Goal: Task Accomplishment & Management: Manage account settings

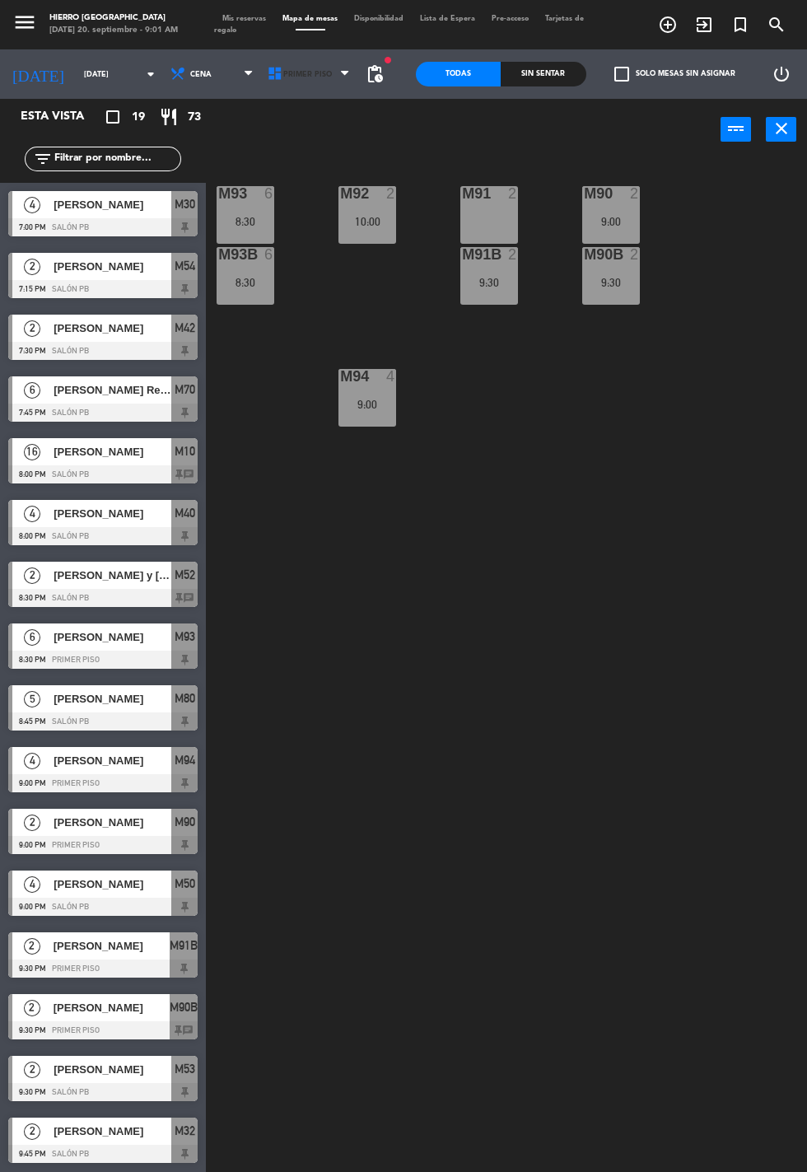
click at [303, 73] on span "Primer Piso" at bounding box center [307, 74] width 49 height 9
click at [611, 279] on div "9:30" at bounding box center [611, 283] width 58 height 12
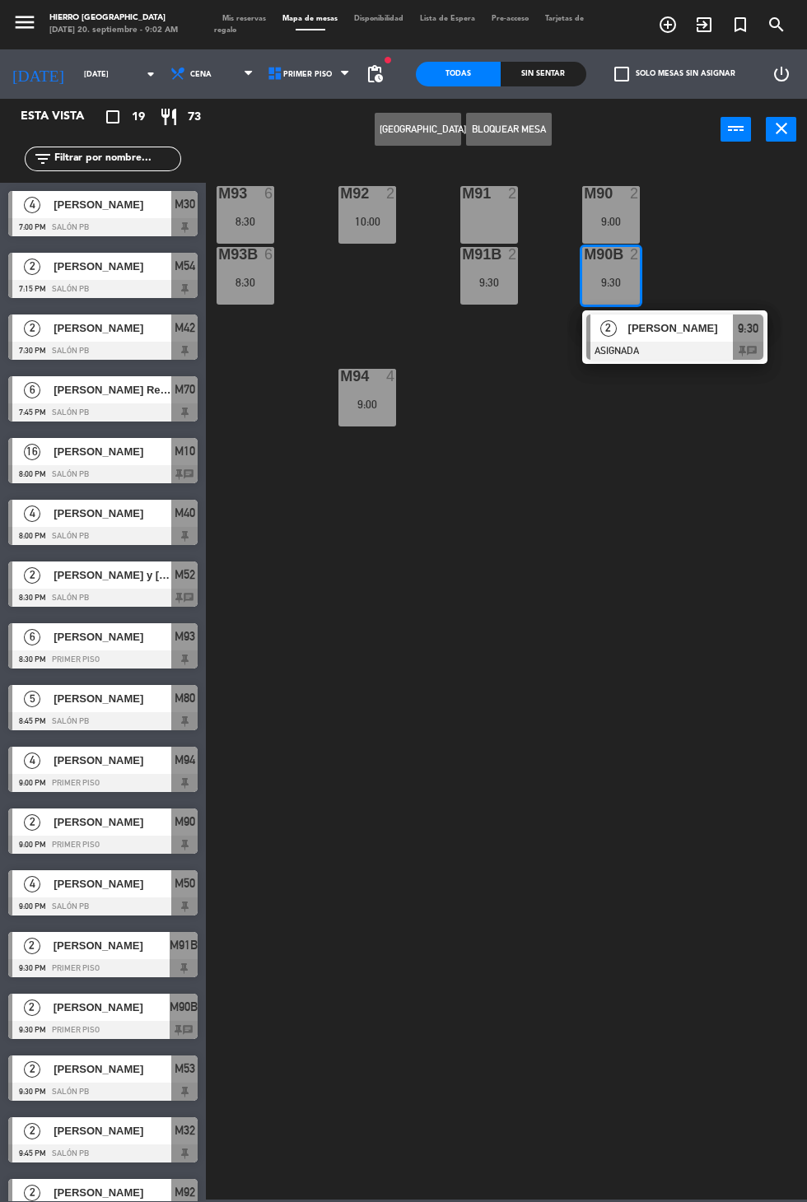
click at [684, 327] on span "Macarena Fuschetto" at bounding box center [680, 328] width 105 height 17
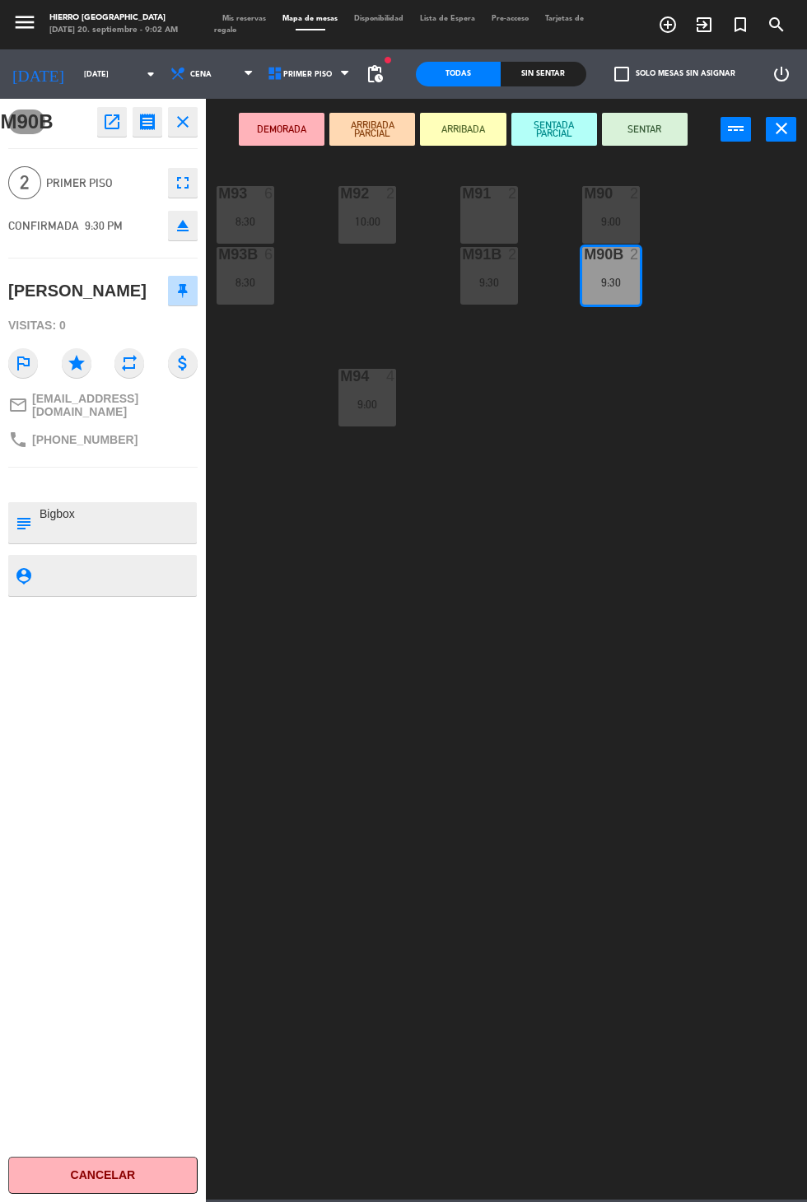
click at [620, 259] on div at bounding box center [611, 254] width 27 height 15
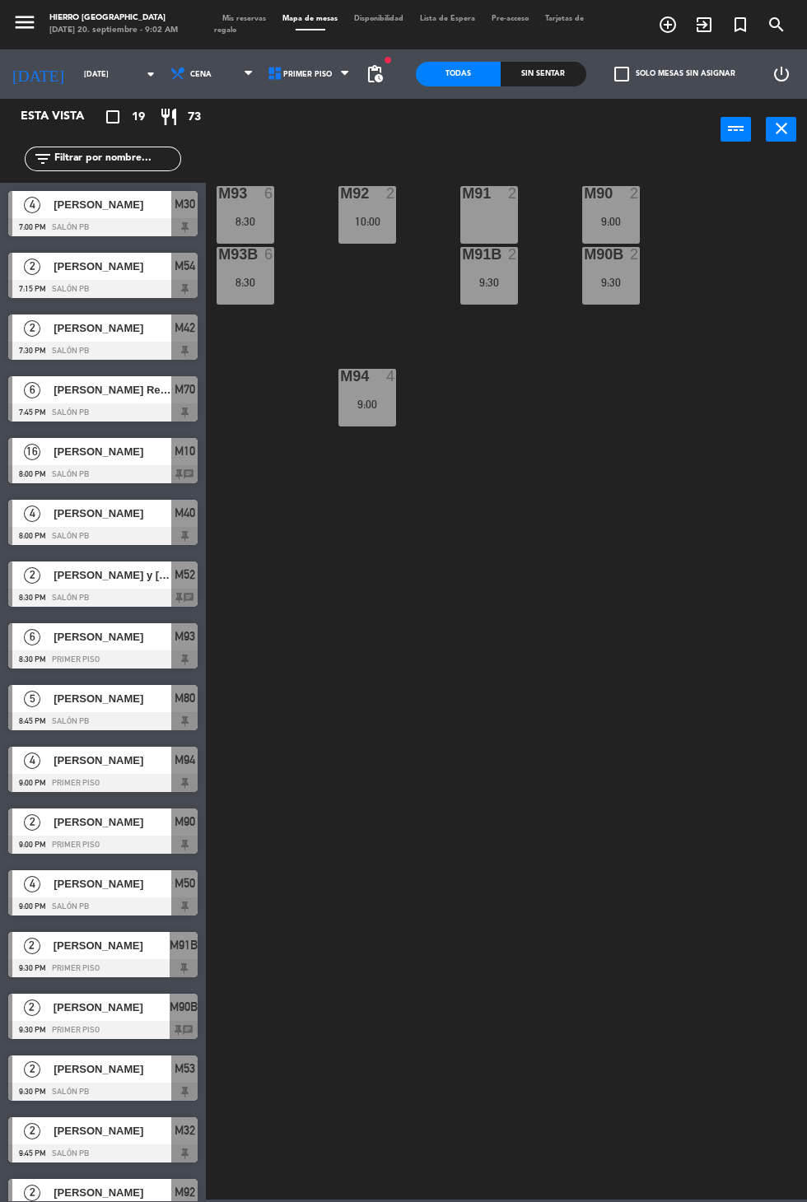
click at [466, 282] on div "9:30" at bounding box center [489, 283] width 58 height 12
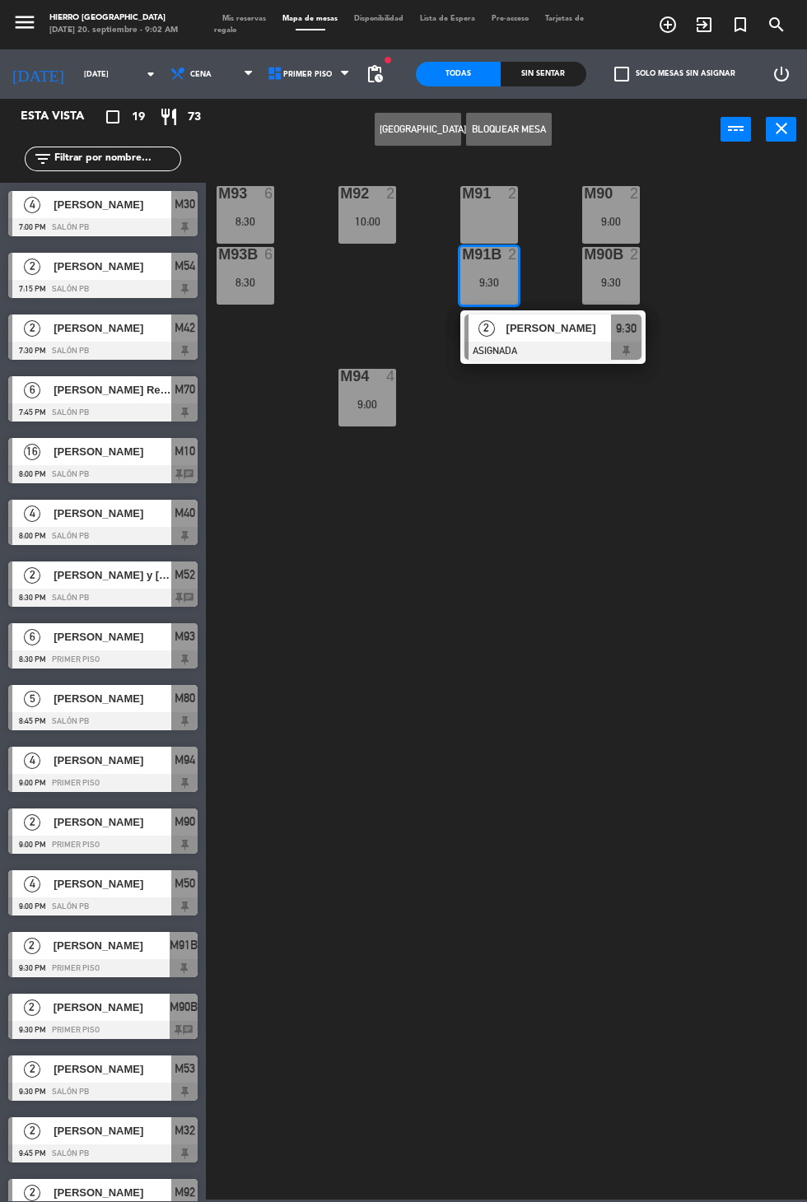
click at [589, 358] on div at bounding box center [553, 351] width 177 height 18
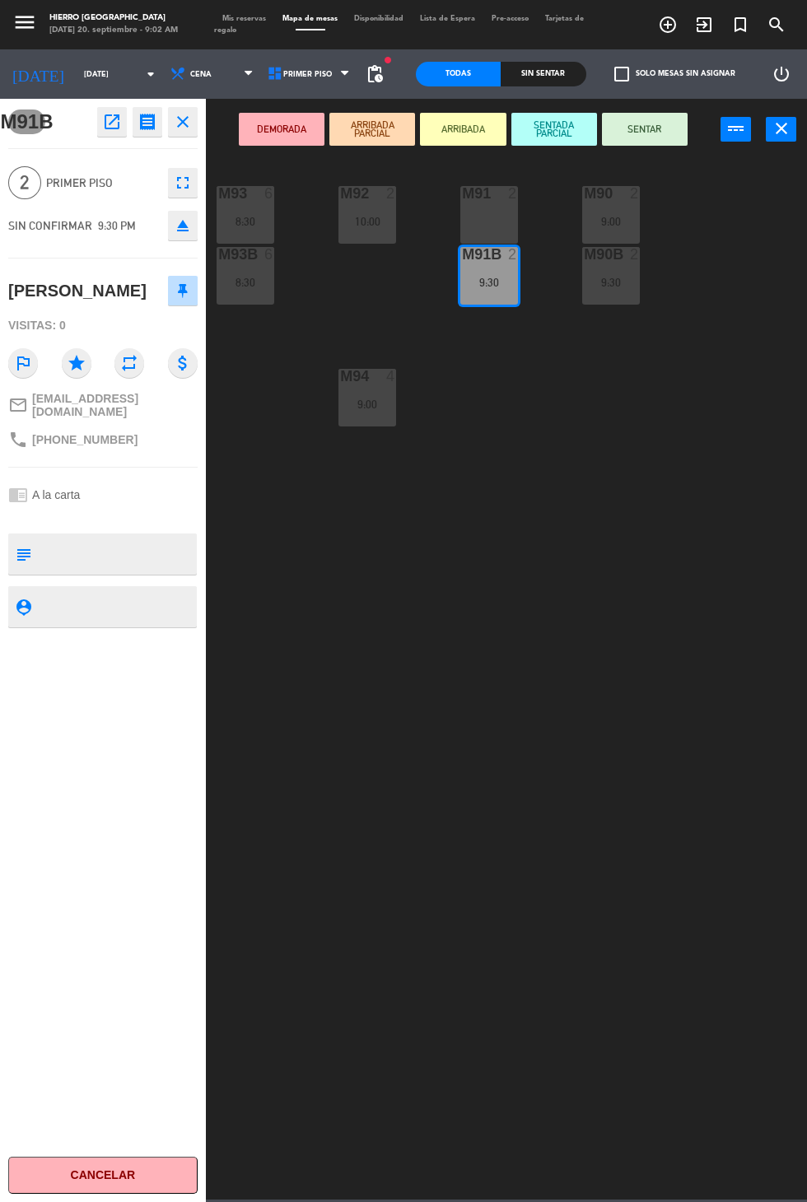
click at [489, 223] on div "M91 2" at bounding box center [489, 215] width 58 height 58
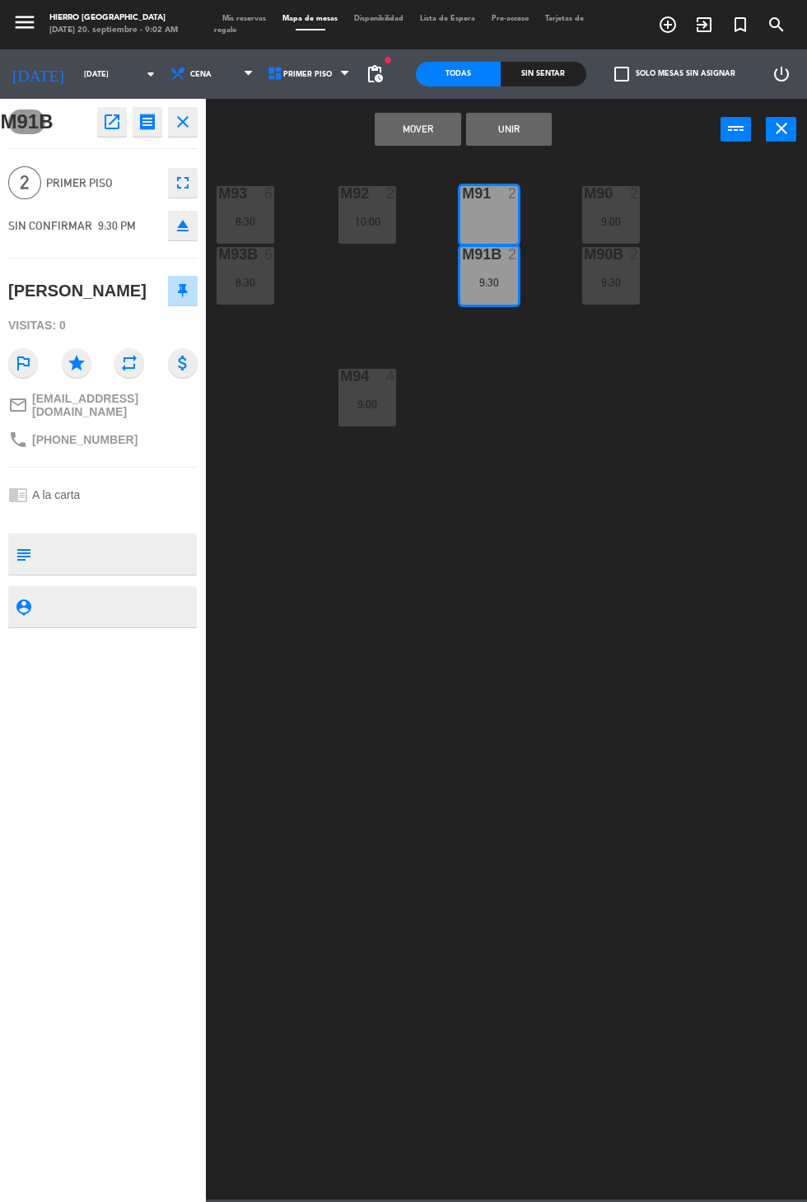
click at [427, 119] on button "Mover" at bounding box center [418, 129] width 86 height 33
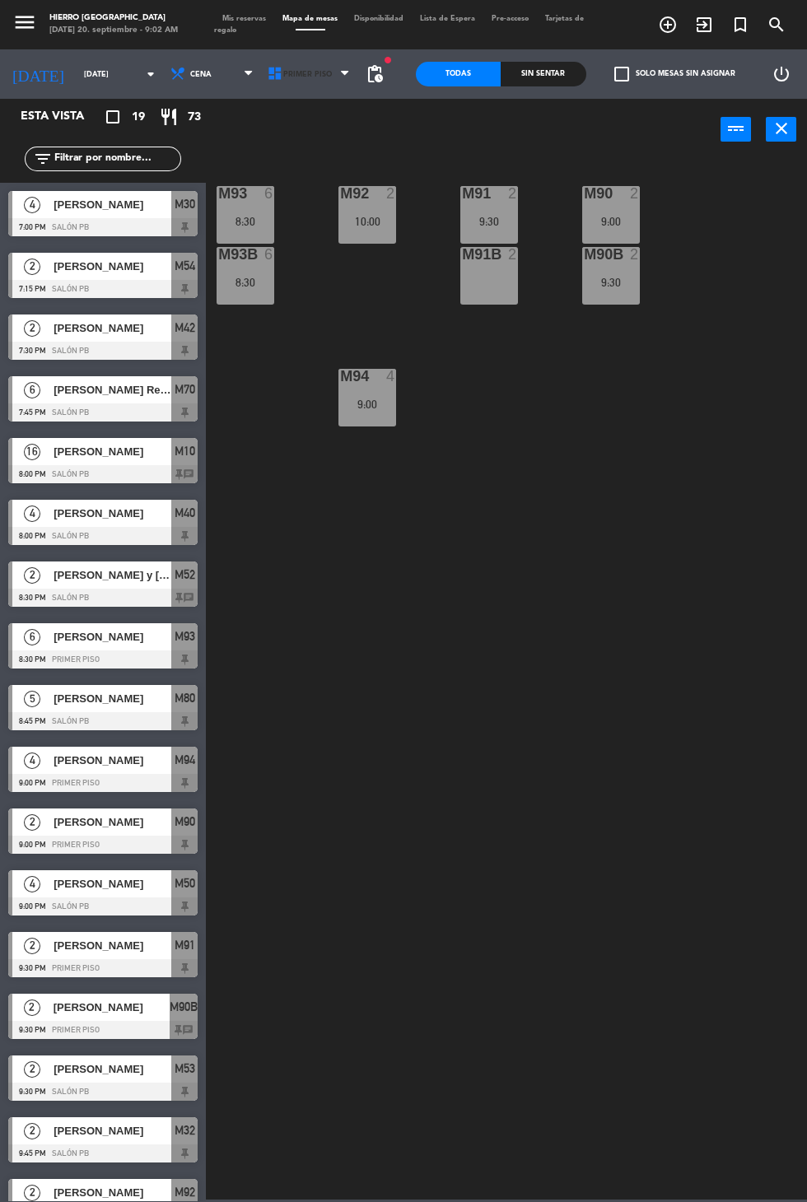
click at [319, 77] on span "Primer Piso" at bounding box center [310, 74] width 97 height 36
click at [290, 145] on ng-component "menu Hierro Palermo sábado 20. septiembre - 9:02 AM Mis reservas Mapa de mesas …" at bounding box center [403, 600] width 807 height 1200
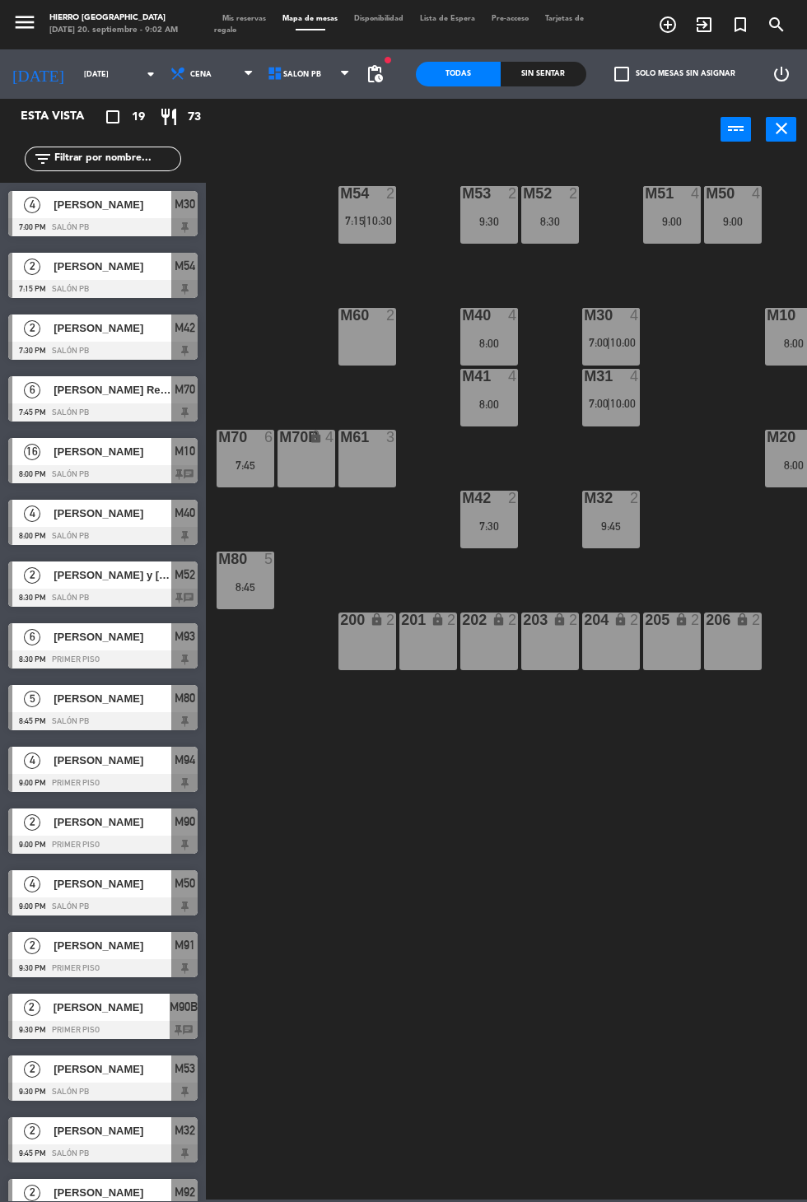
click at [261, 16] on span "Mis reservas" at bounding box center [244, 18] width 60 height 7
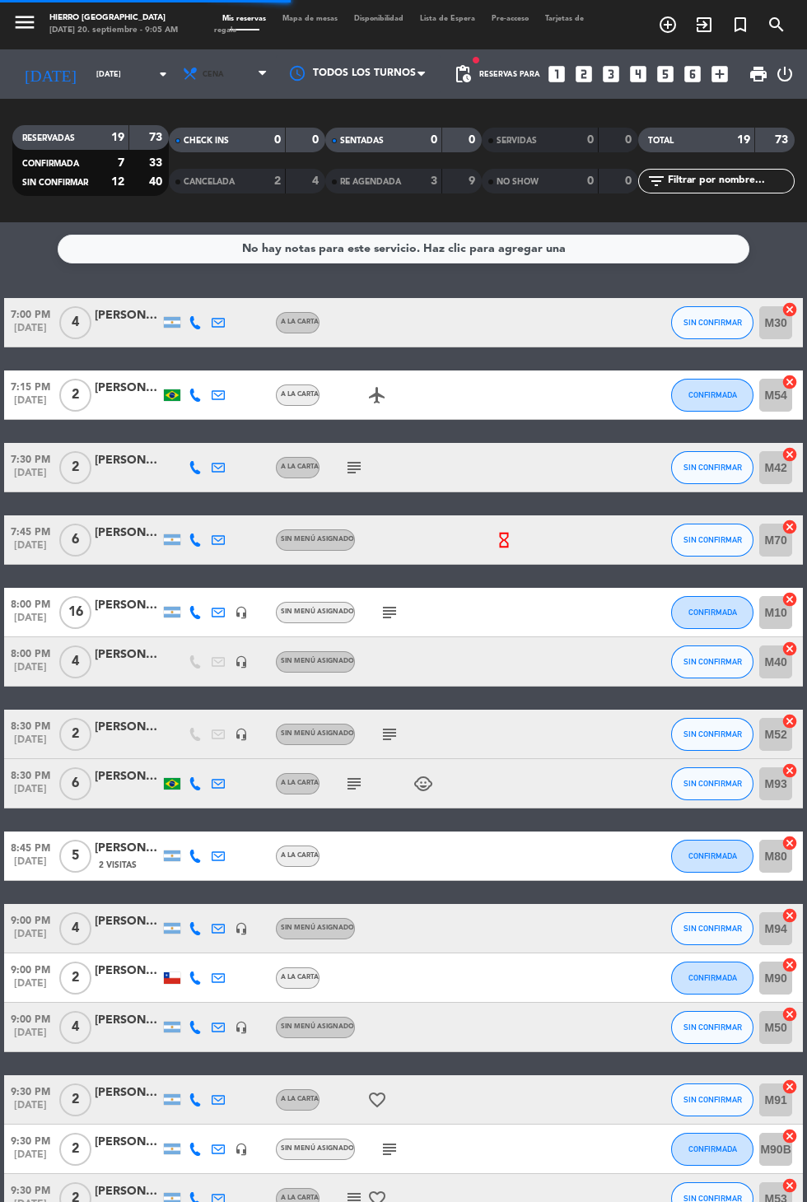
click at [232, 75] on span "Cena" at bounding box center [226, 74] width 99 height 36
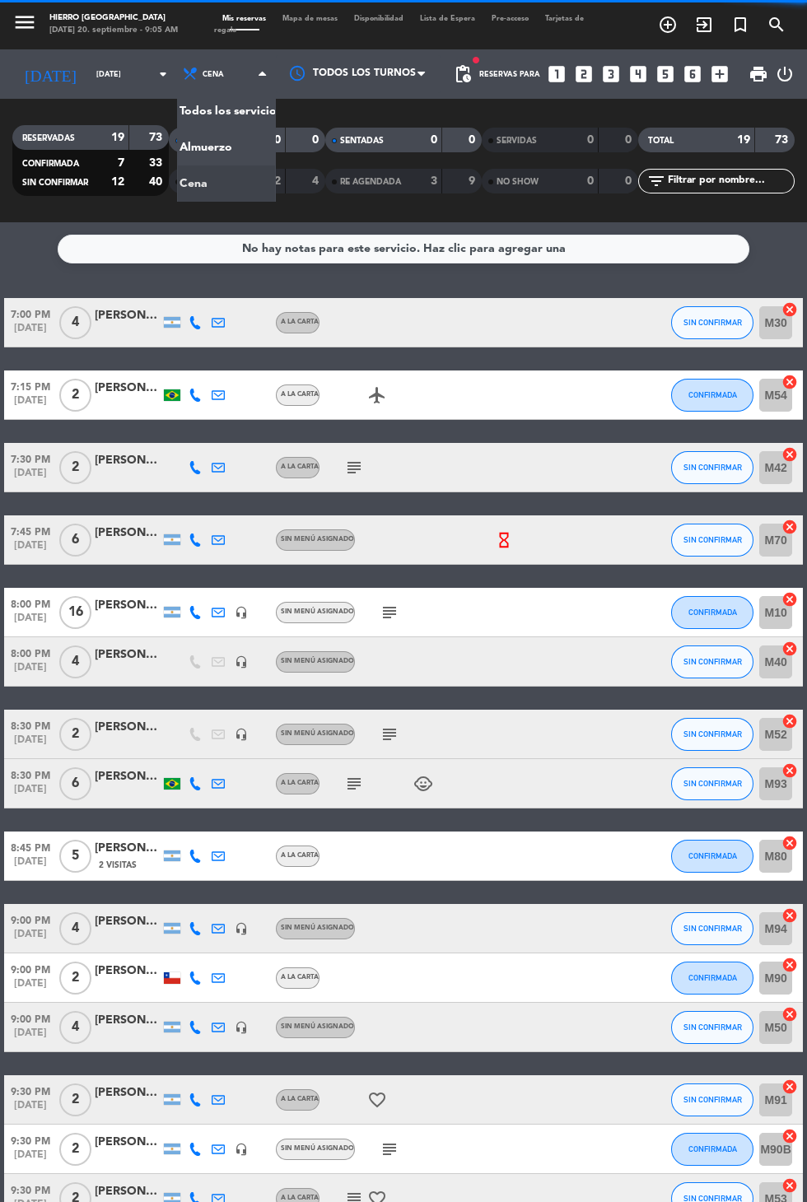
click at [238, 149] on div "menu Hierro Palermo sábado 20. septiembre - 9:05 AM Mis reservas Mapa de mesas …" at bounding box center [403, 111] width 807 height 222
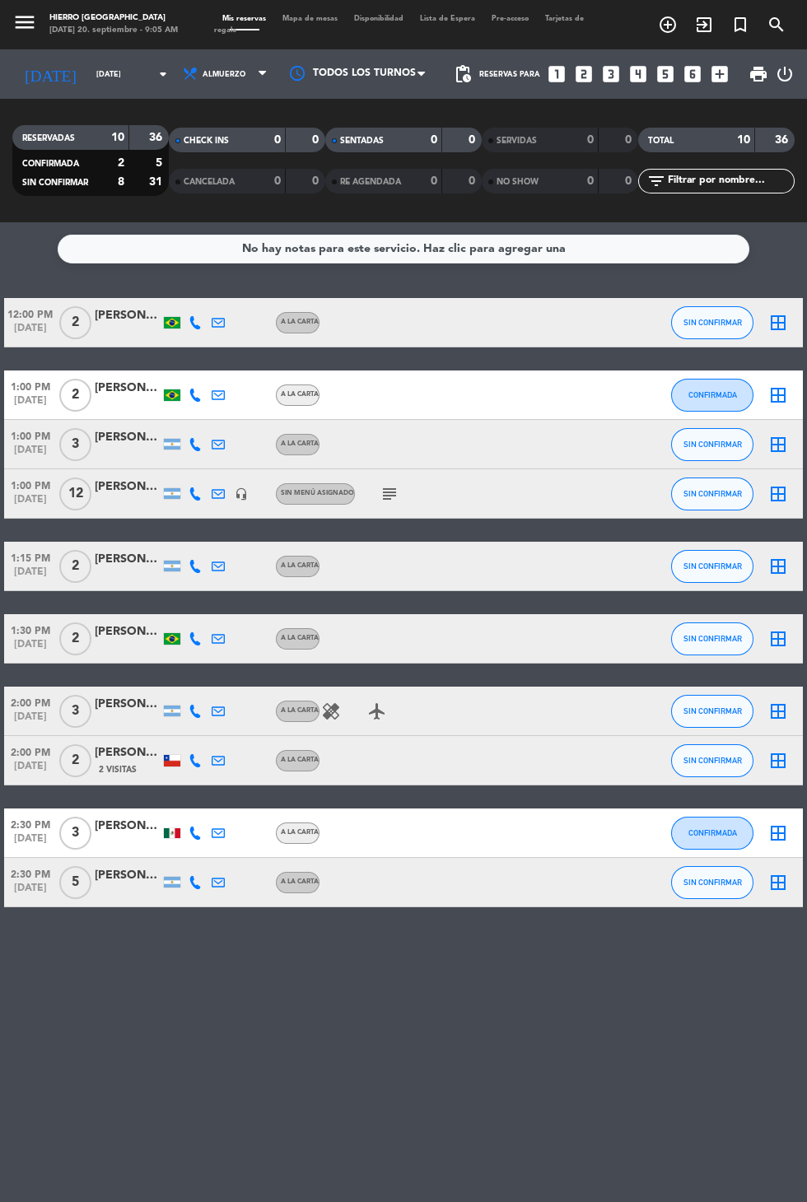
click at [383, 500] on icon "subject" at bounding box center [390, 494] width 20 height 20
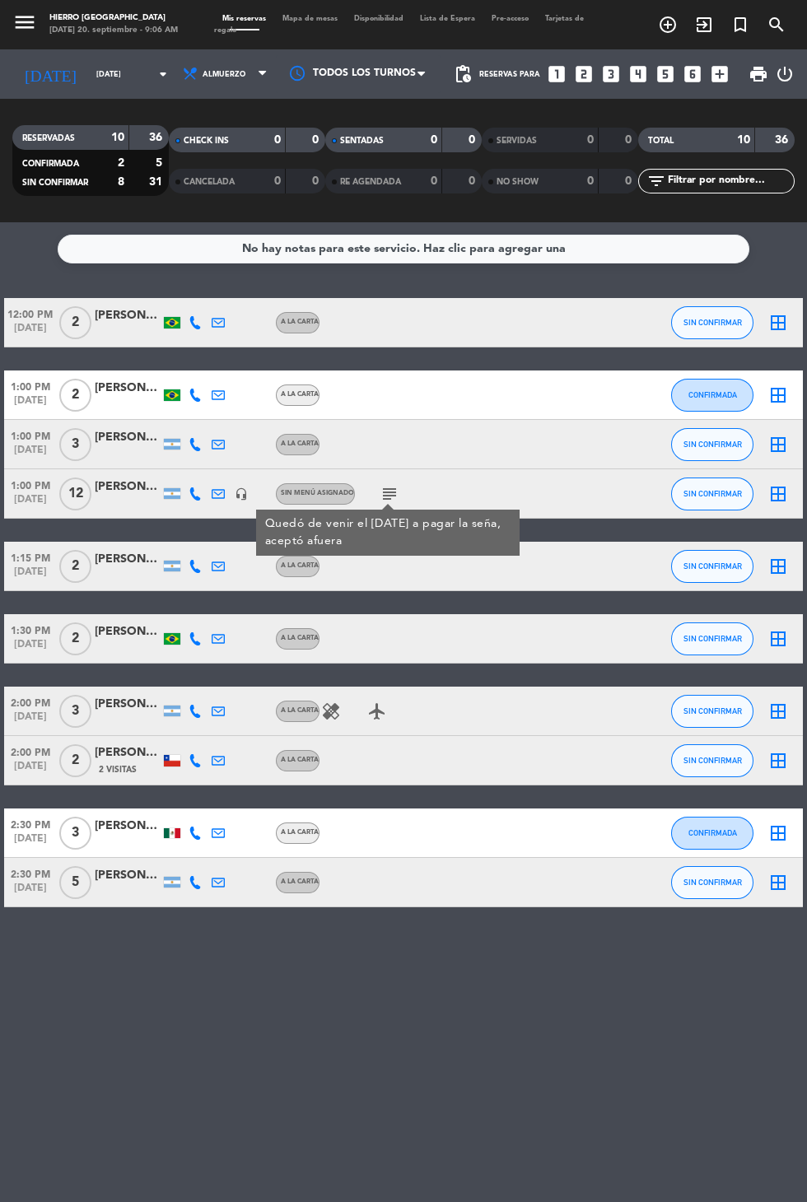
click at [153, 73] on icon "arrow_drop_down" at bounding box center [163, 74] width 20 height 20
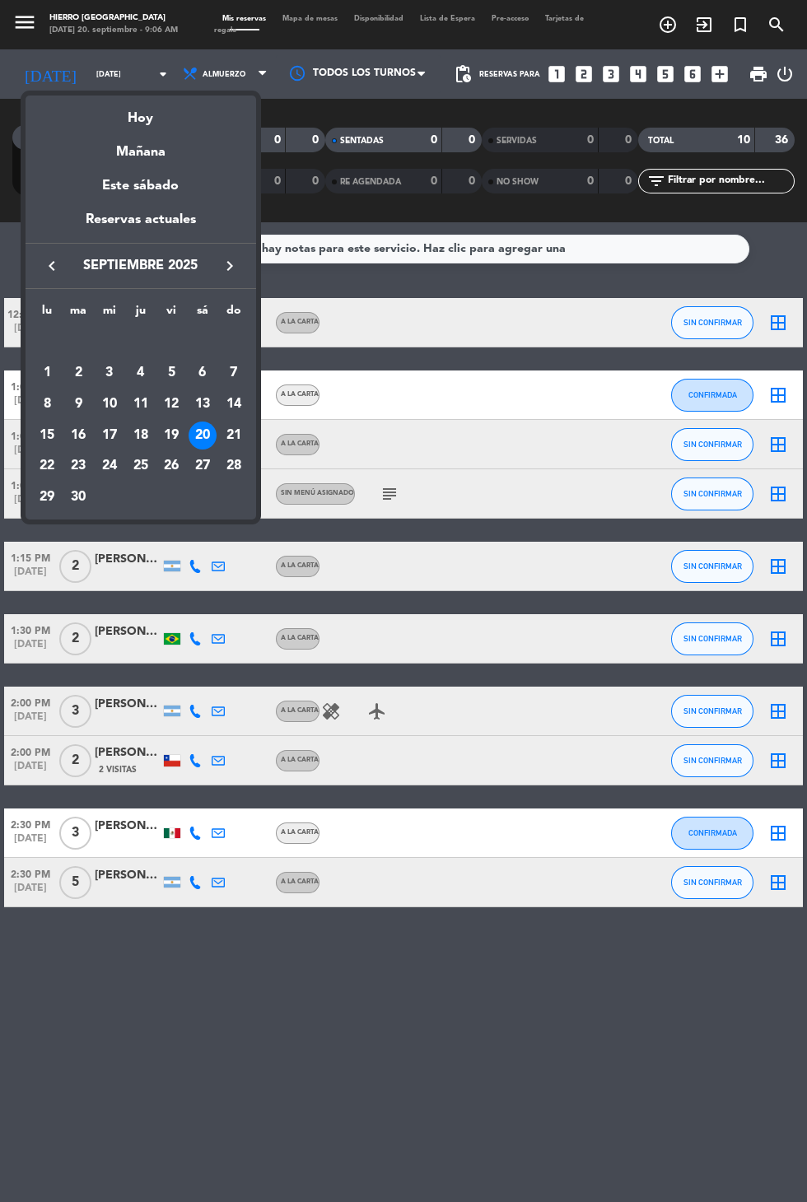
click at [153, 147] on div "Mañana" at bounding box center [141, 146] width 231 height 34
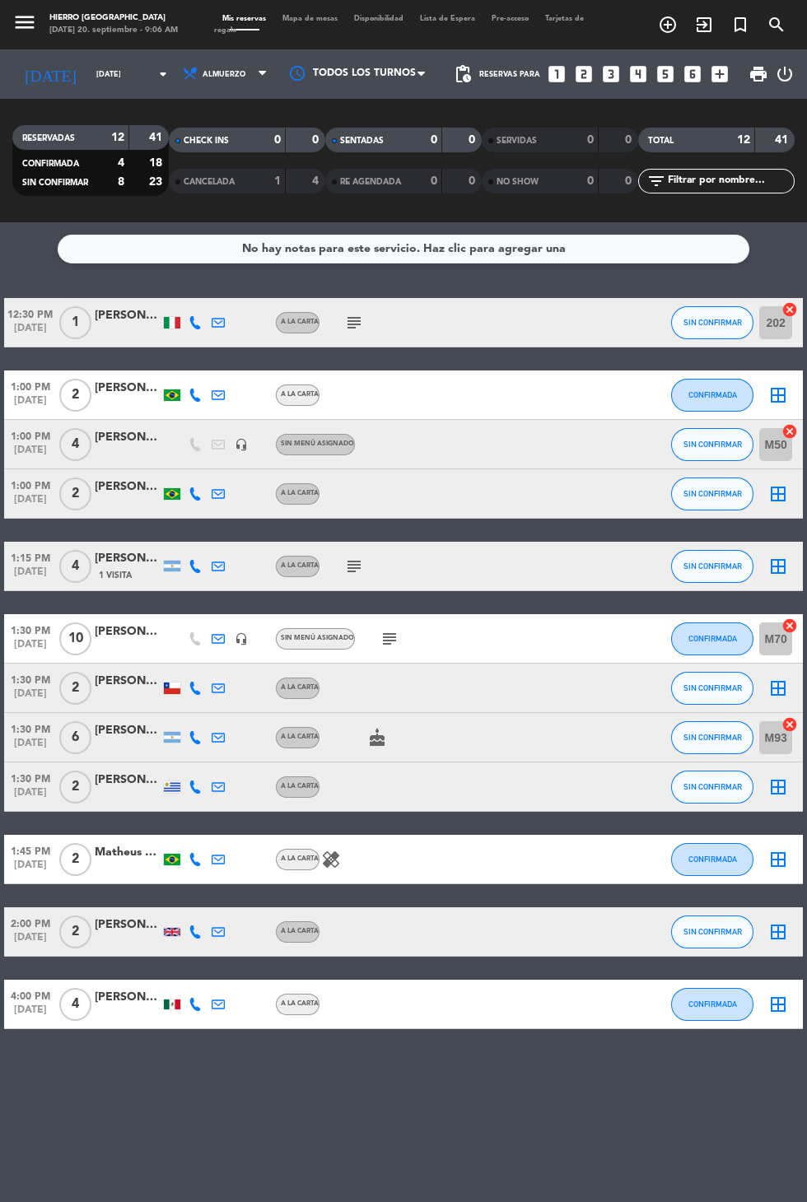
click at [390, 638] on icon "subject" at bounding box center [390, 639] width 20 height 20
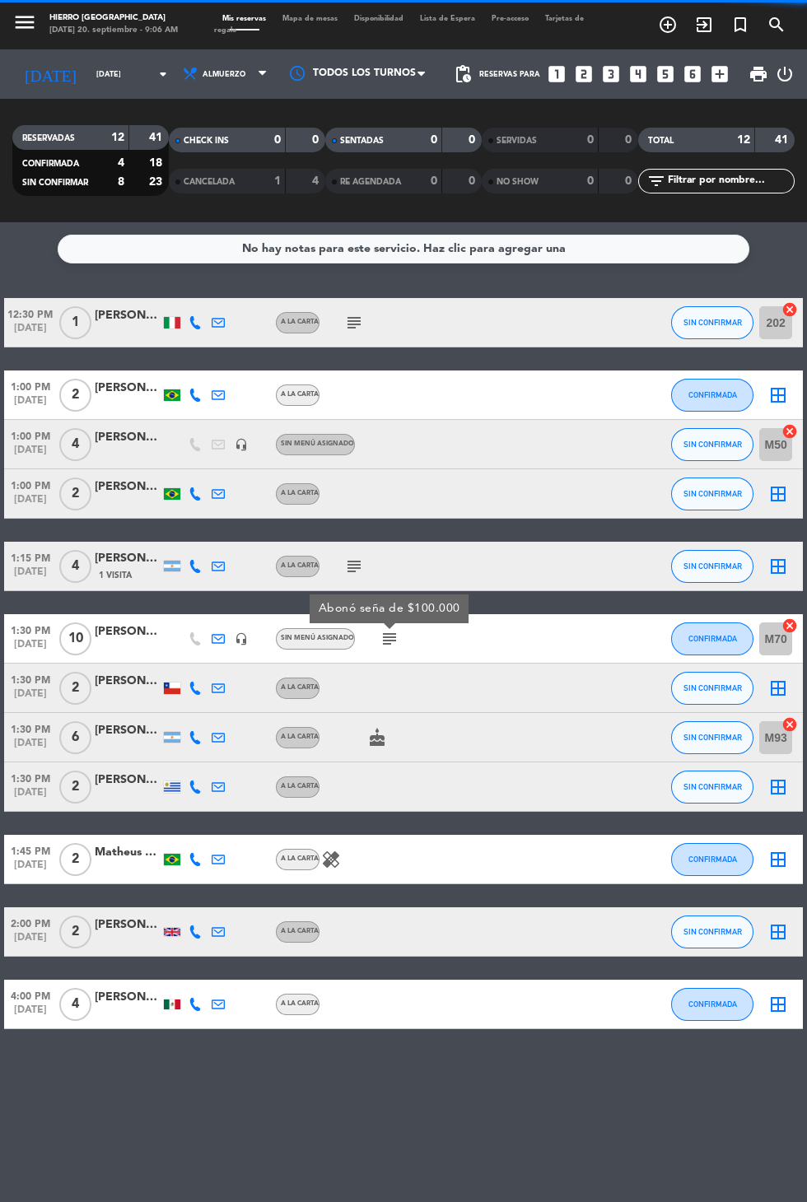
click at [376, 731] on icon "cake" at bounding box center [377, 738] width 20 height 20
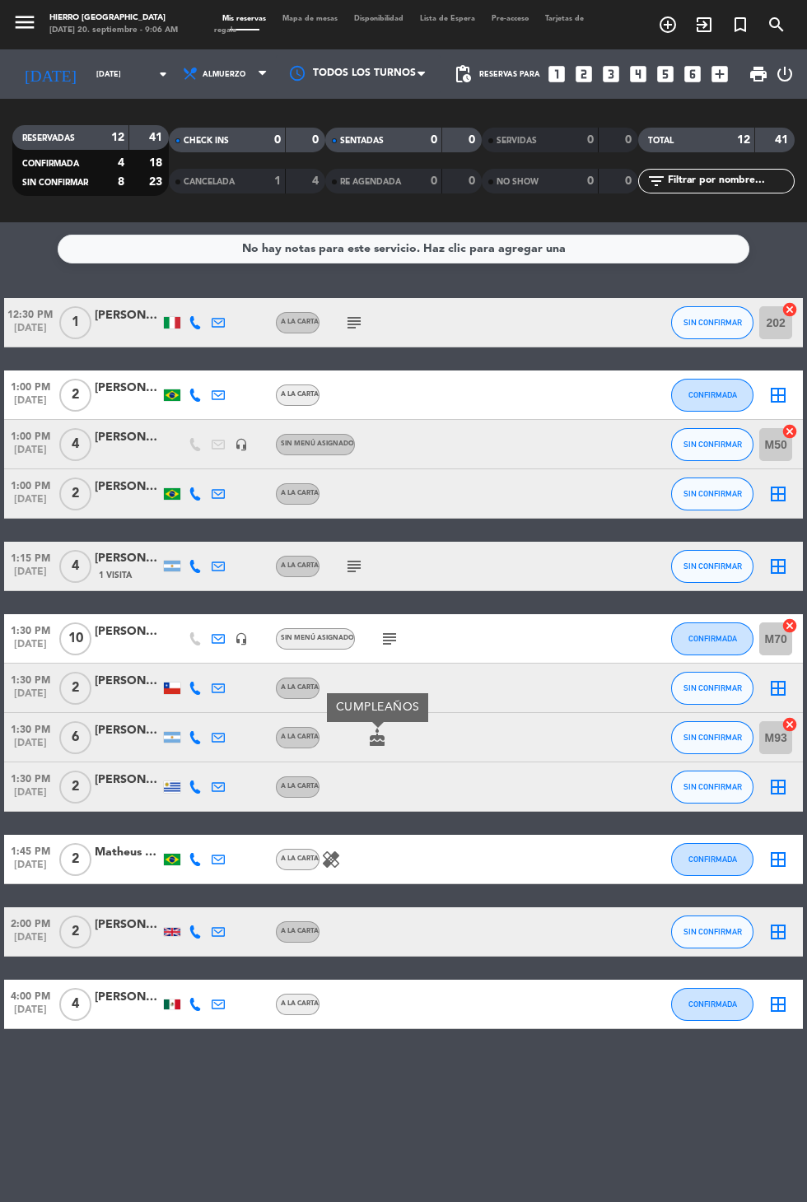
click at [104, 73] on input "dom. 21 sep." at bounding box center [140, 75] width 104 height 26
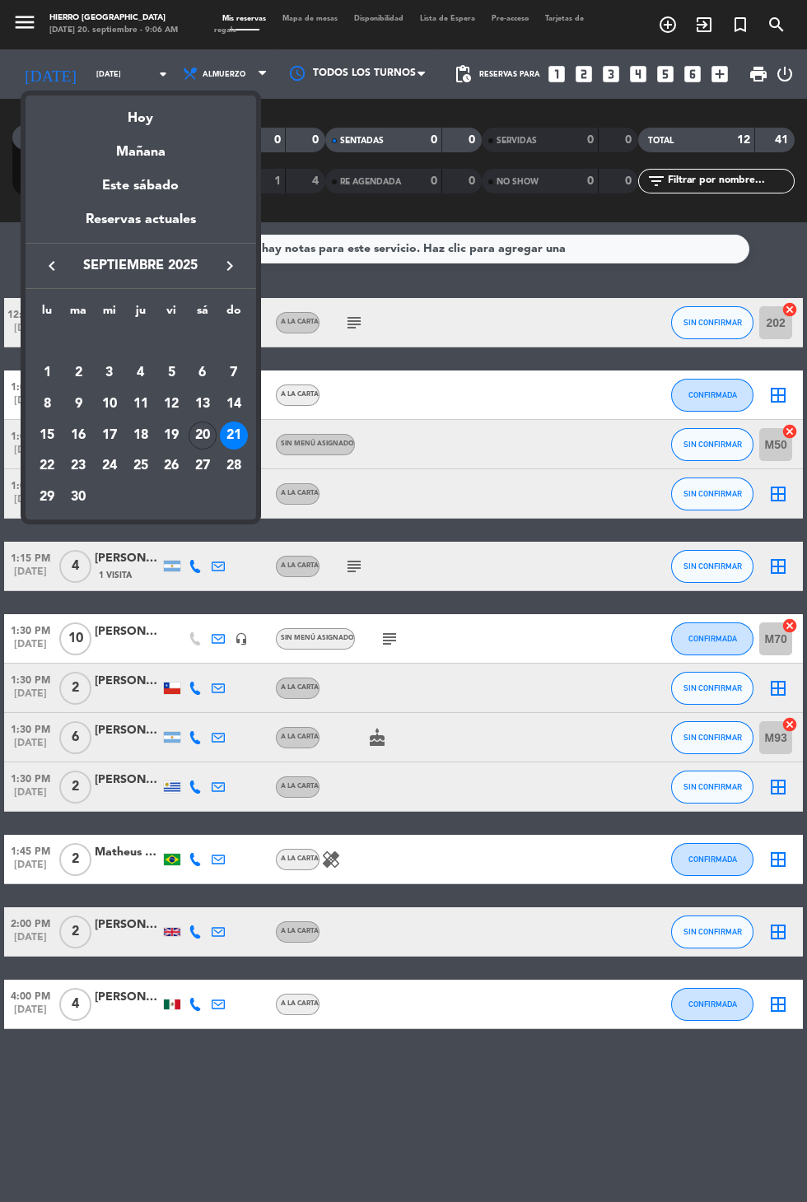
click at [146, 110] on div "Hoy" at bounding box center [141, 113] width 231 height 34
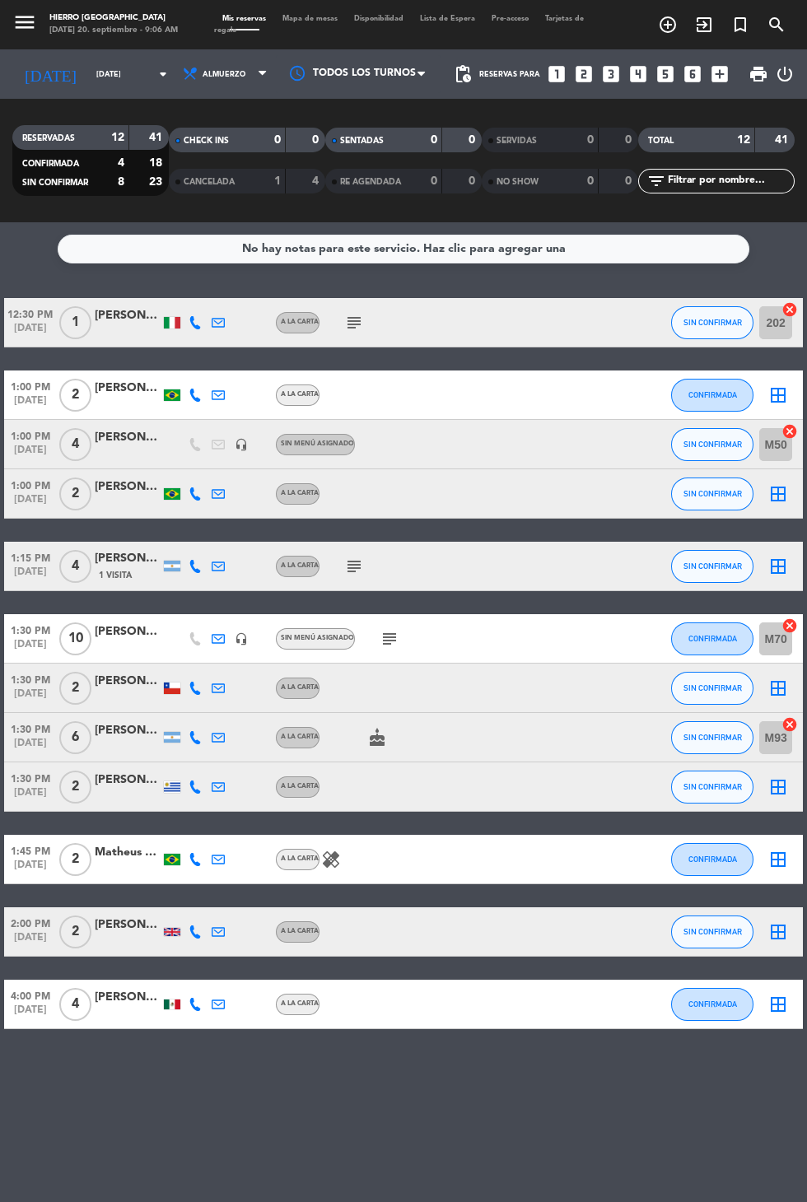
type input "sáb. [DATE]"
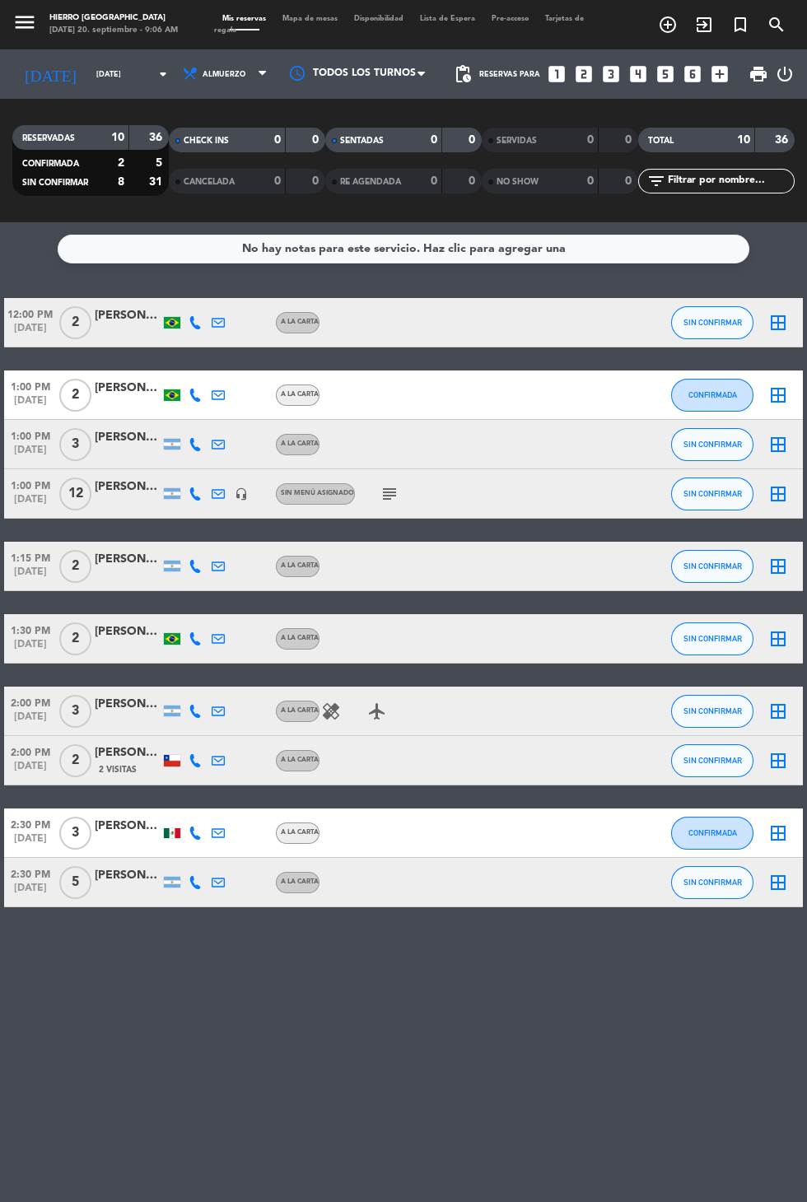
click at [194, 497] on icon at bounding box center [195, 494] width 13 height 13
click at [227, 465] on span at bounding box center [232, 467] width 13 height 13
click at [387, 497] on icon "subject" at bounding box center [390, 494] width 20 height 20
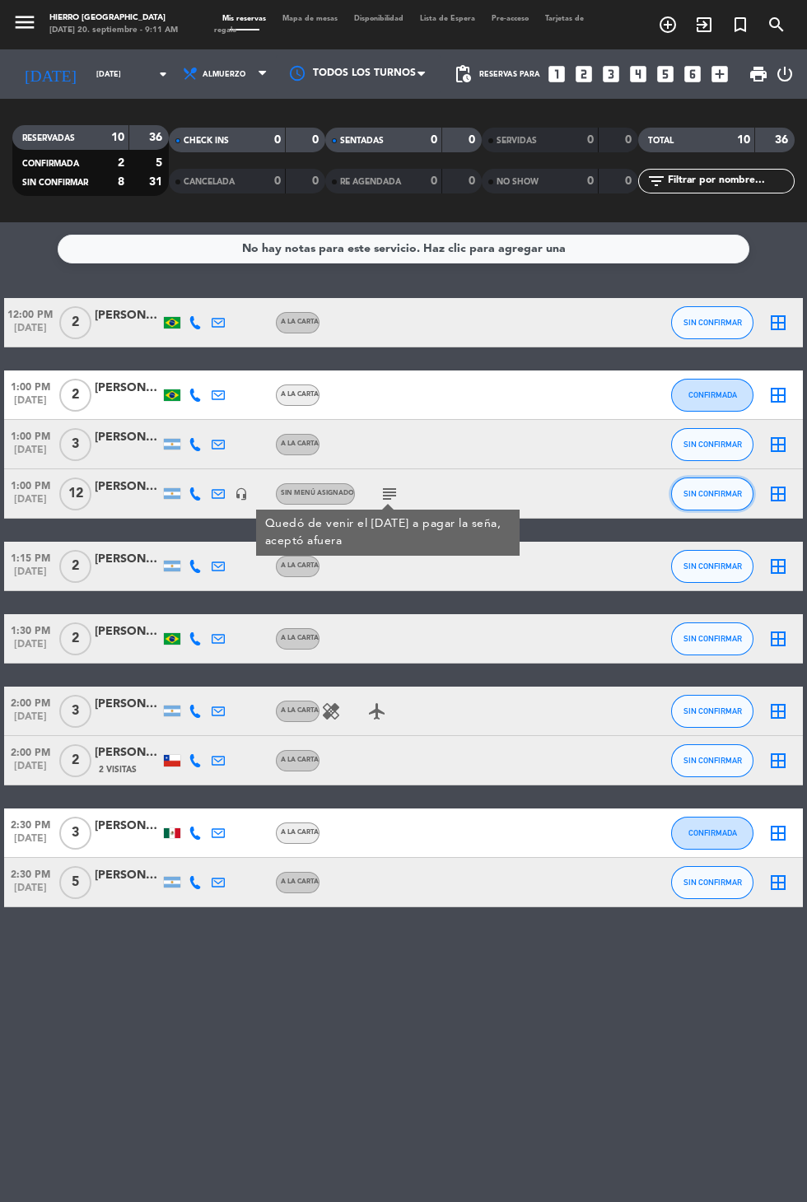
click at [706, 493] on span "SIN CONFIRMAR" at bounding box center [713, 493] width 58 height 9
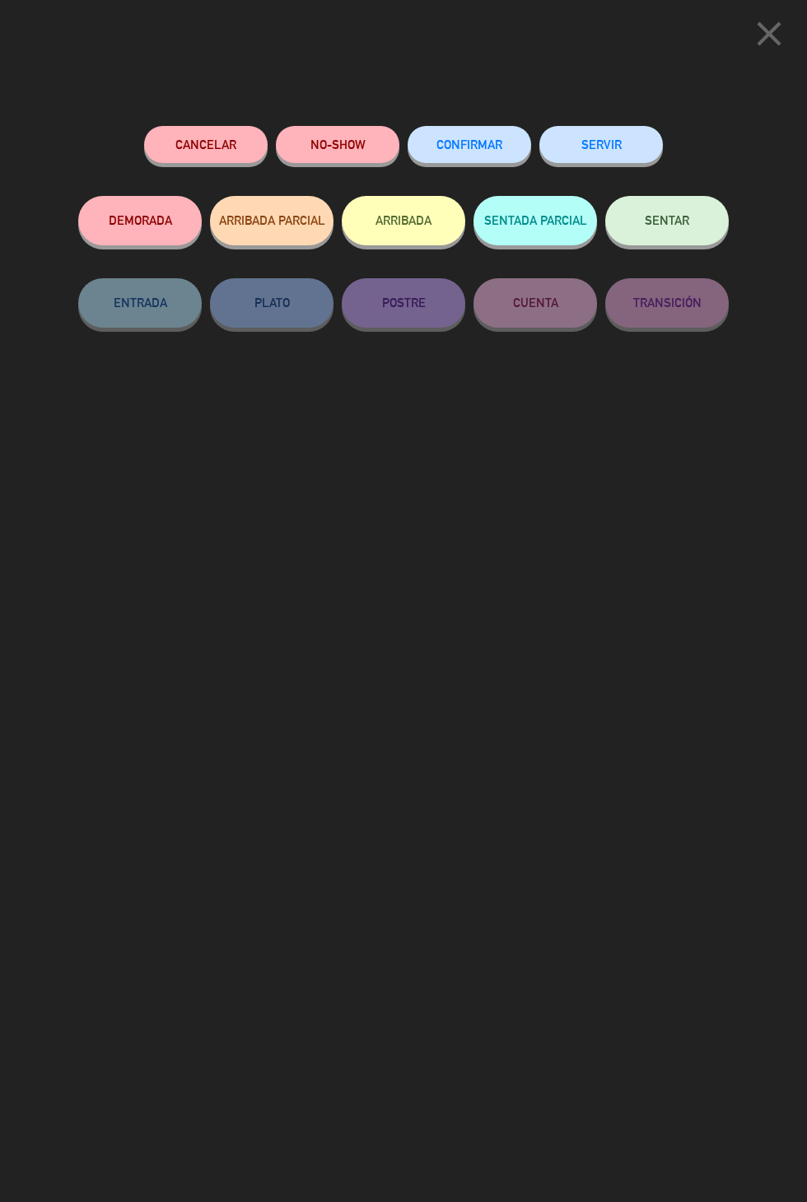
click at [238, 141] on button "Cancelar" at bounding box center [206, 144] width 124 height 37
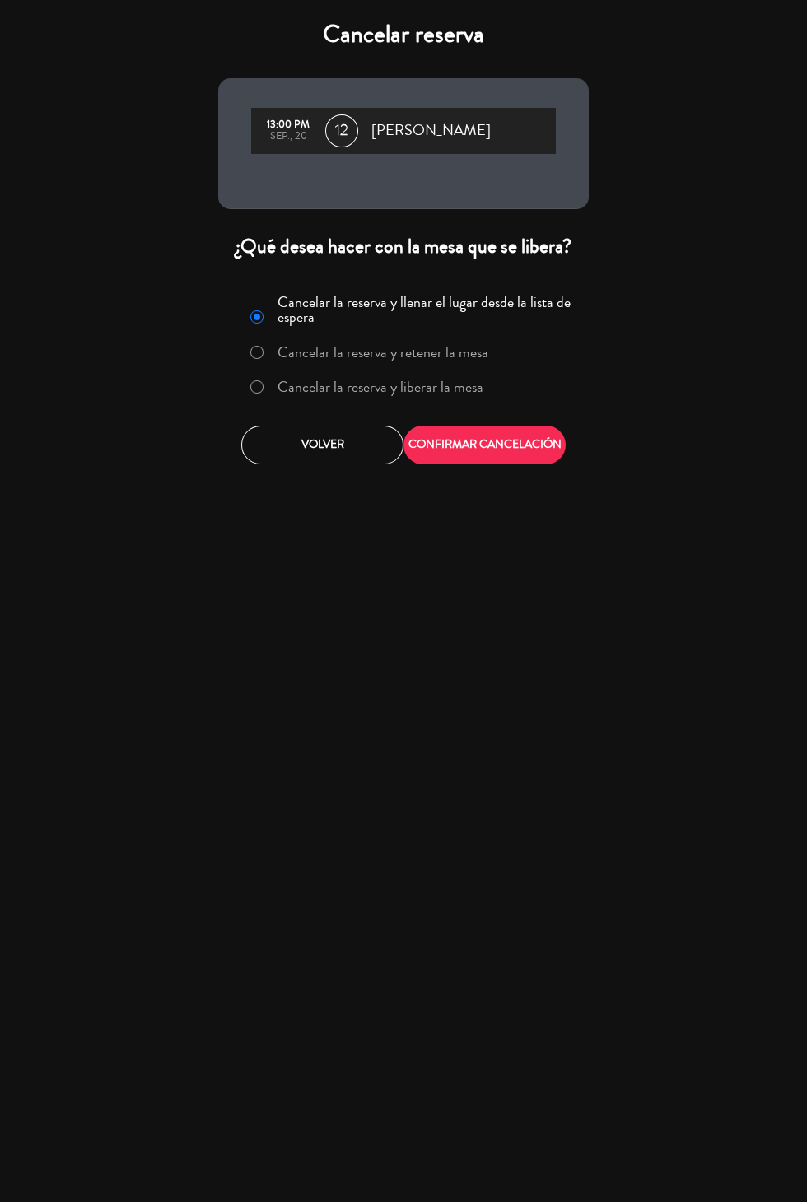
click at [402, 391] on label "Cancelar la reserva y liberar la mesa" at bounding box center [381, 387] width 206 height 15
click at [496, 450] on button "CONFIRMAR CANCELACIÓN" at bounding box center [485, 445] width 162 height 39
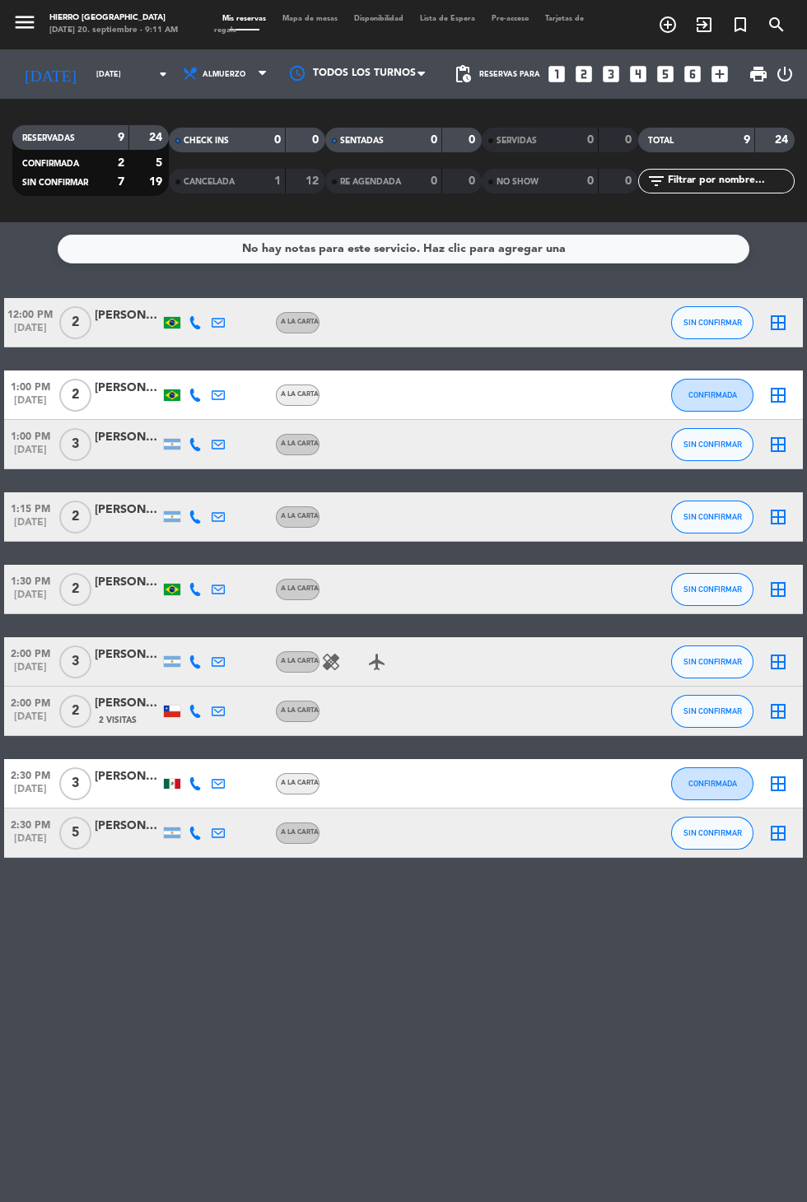
click at [335, 667] on icon "healing" at bounding box center [331, 662] width 20 height 20
click at [787, 835] on icon "border_all" at bounding box center [778, 834] width 20 height 20
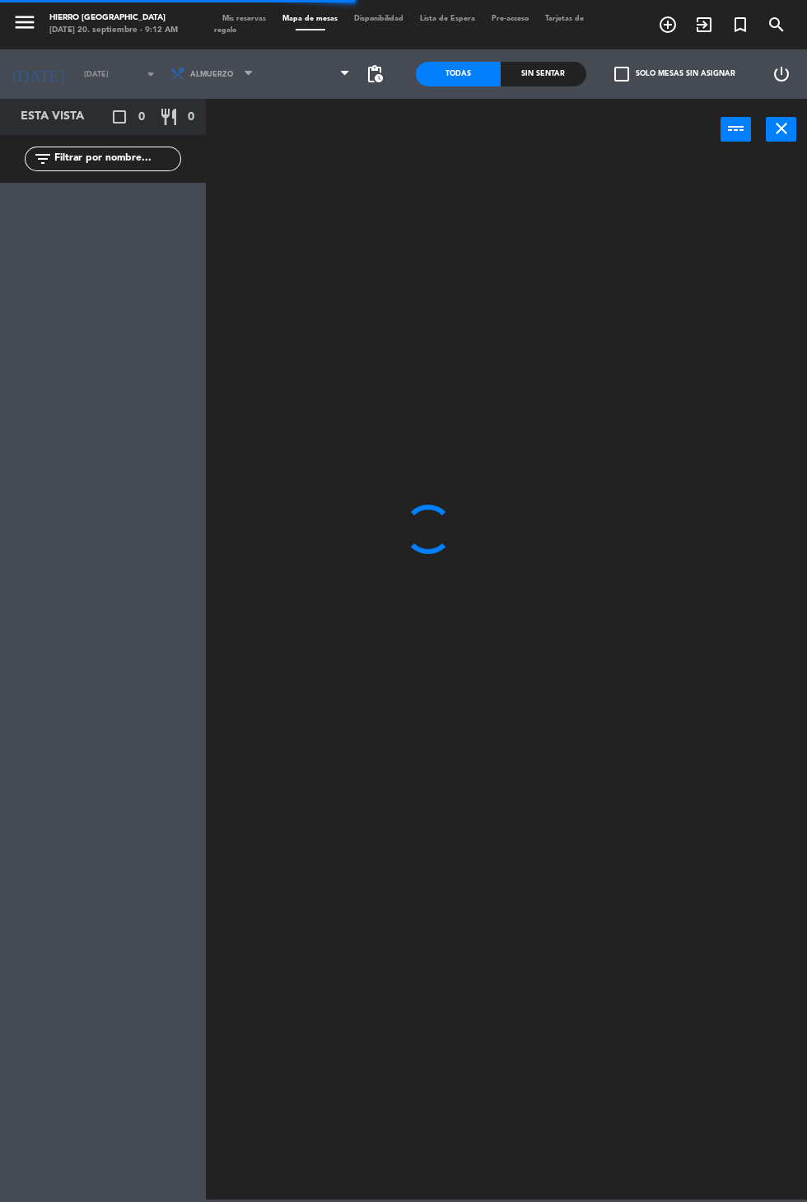
click at [301, 77] on span at bounding box center [310, 74] width 97 height 36
click at [313, 86] on span "Primer Piso" at bounding box center [310, 74] width 97 height 36
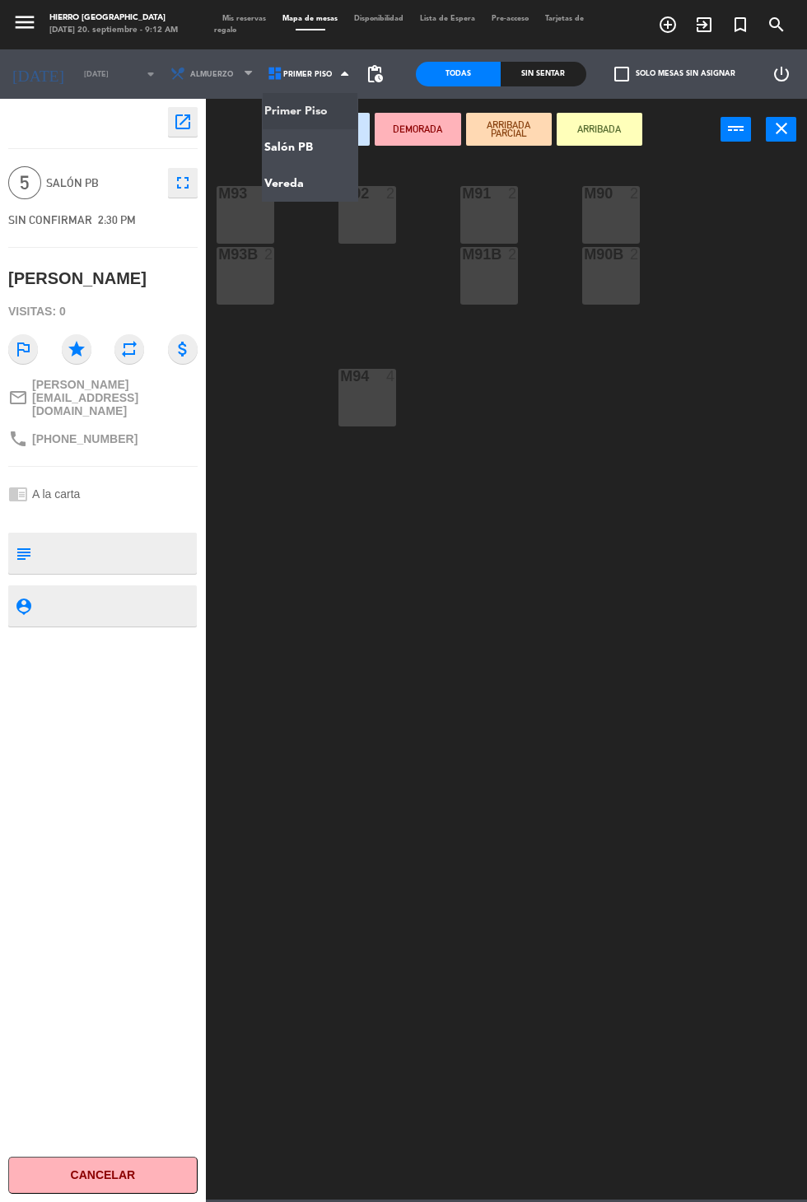
click at [306, 149] on ng-component "menu Hierro Palermo sábado 20. septiembre - 9:12 AM Mis reservas Mapa de mesas …" at bounding box center [403, 600] width 807 height 1200
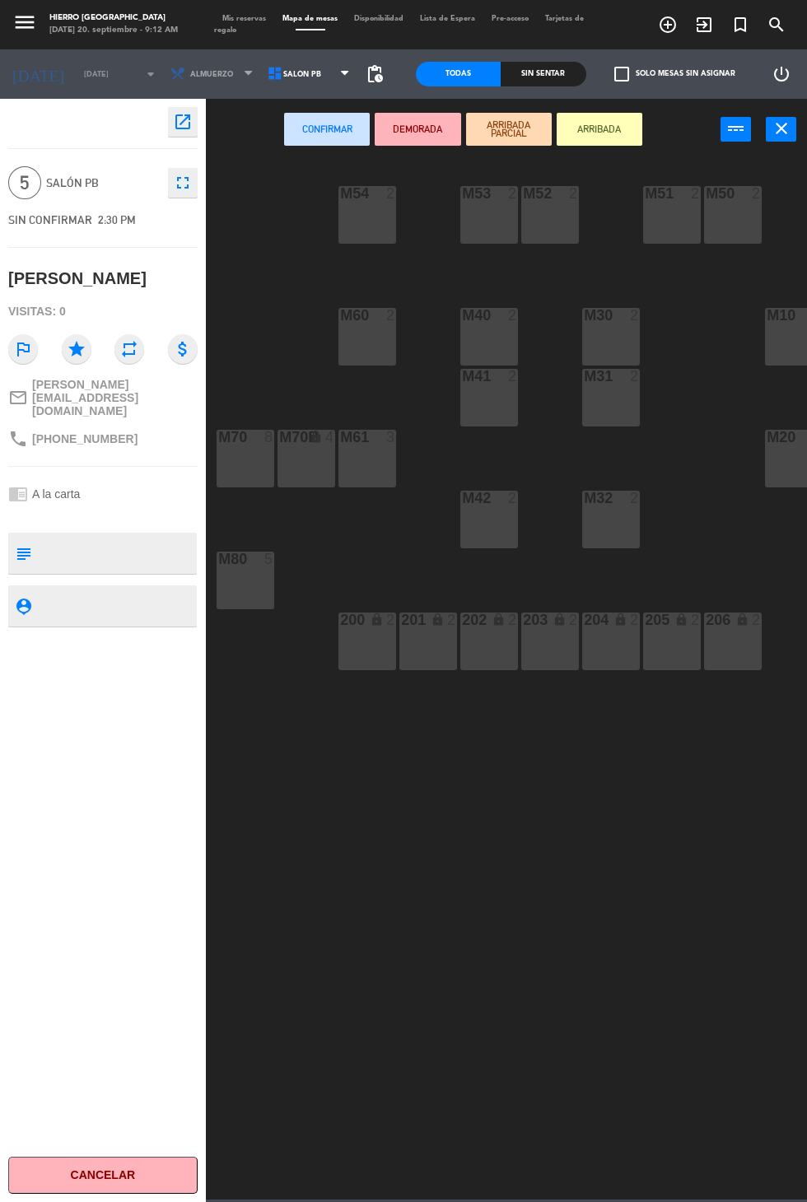
click at [231, 607] on div "M80 5" at bounding box center [246, 581] width 58 height 58
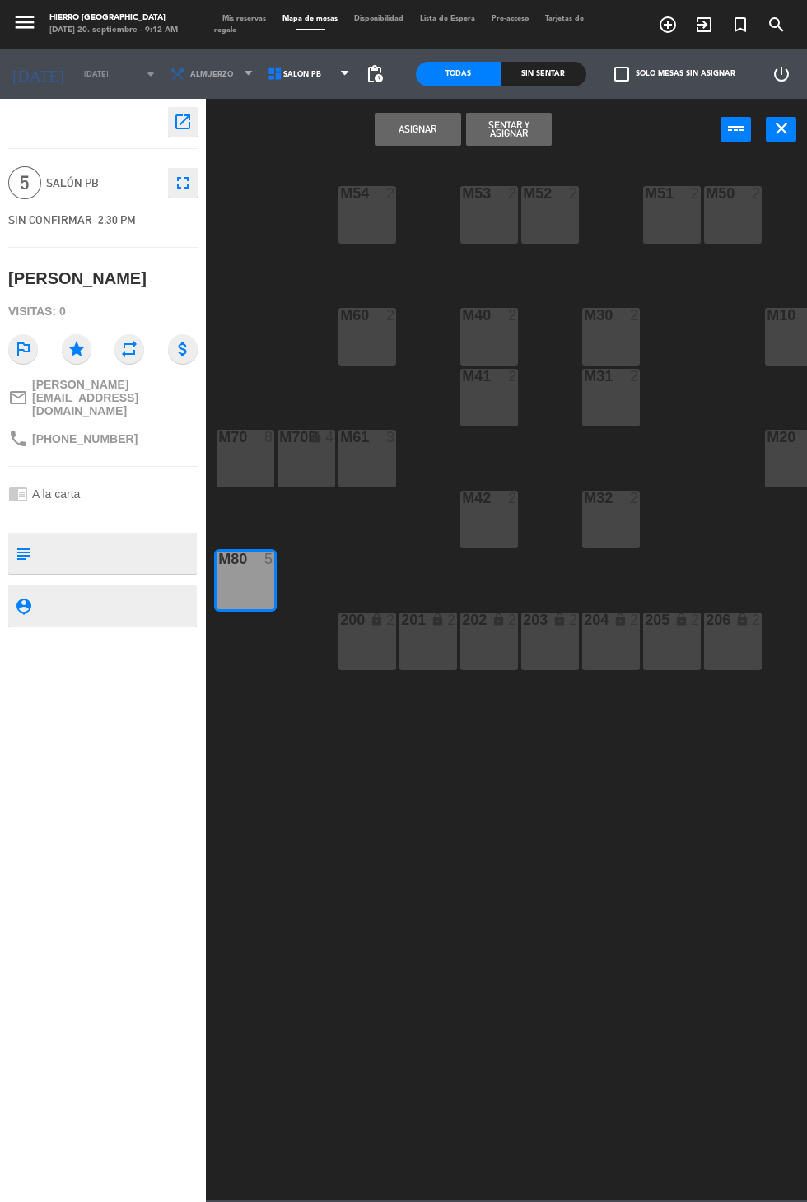
click at [415, 128] on button "Asignar" at bounding box center [418, 129] width 86 height 33
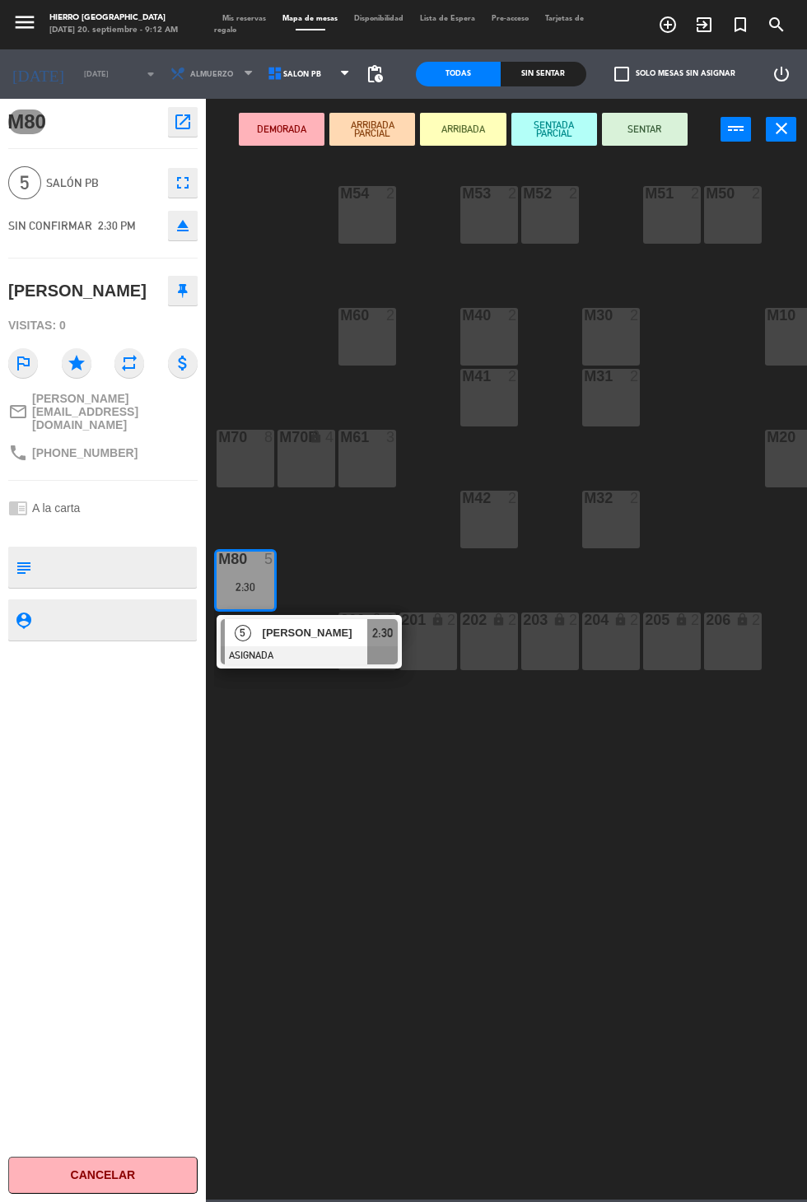
click at [234, 30] on span "Tarjetas de regalo" at bounding box center [399, 24] width 370 height 19
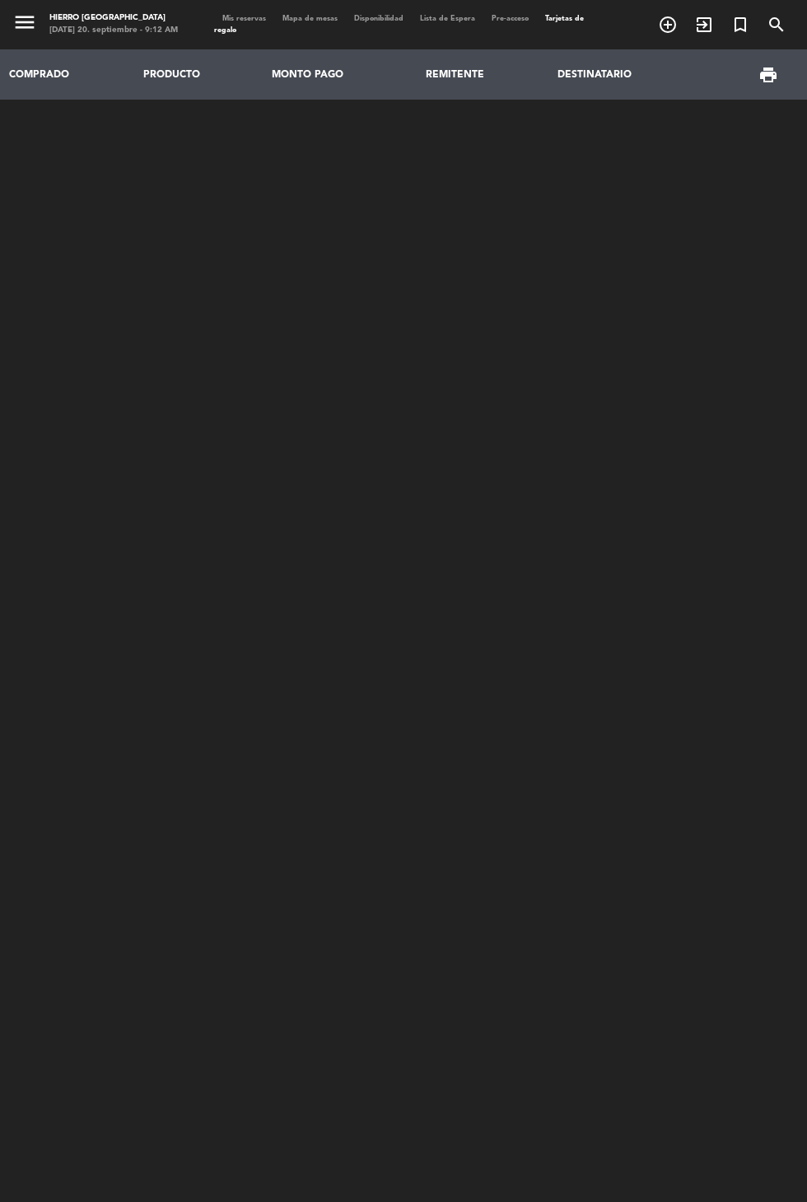
click at [229, 18] on span "Mis reservas" at bounding box center [244, 18] width 60 height 7
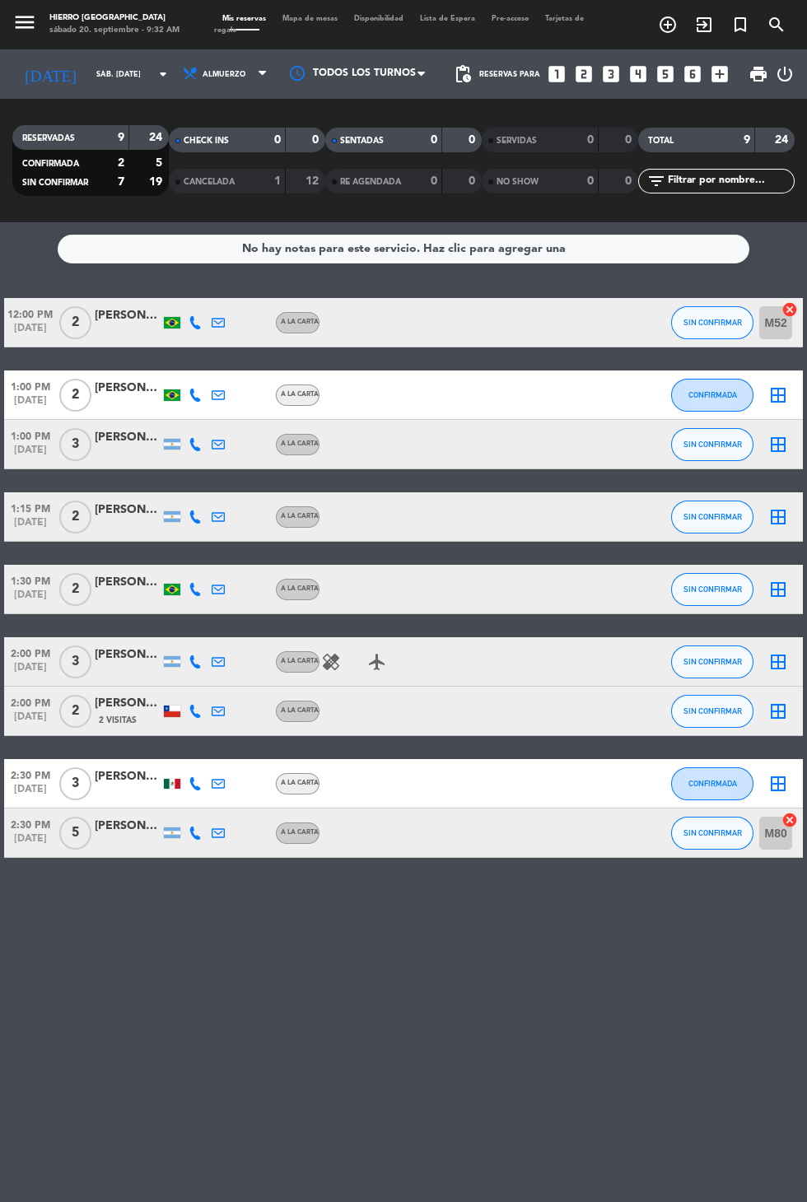
click at [772, 398] on icon "border_all" at bounding box center [778, 395] width 20 height 20
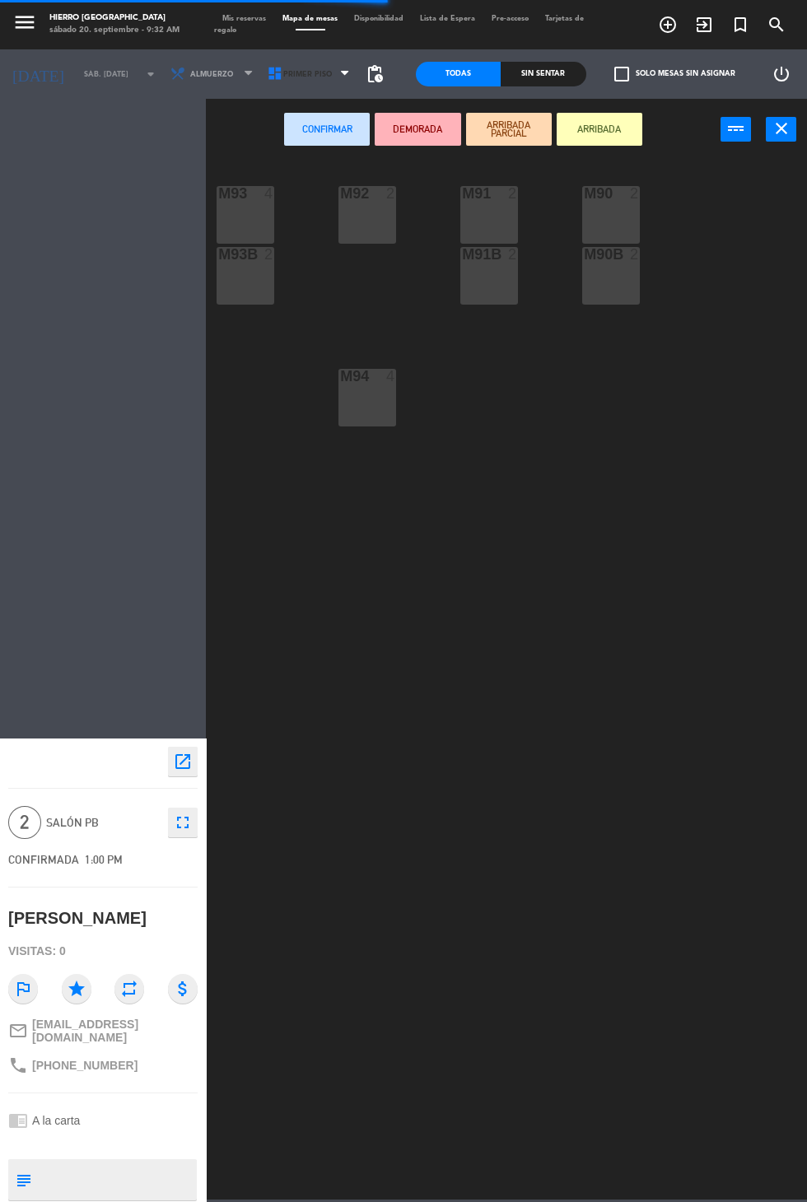
click at [313, 65] on span "Primer Piso" at bounding box center [310, 74] width 97 height 36
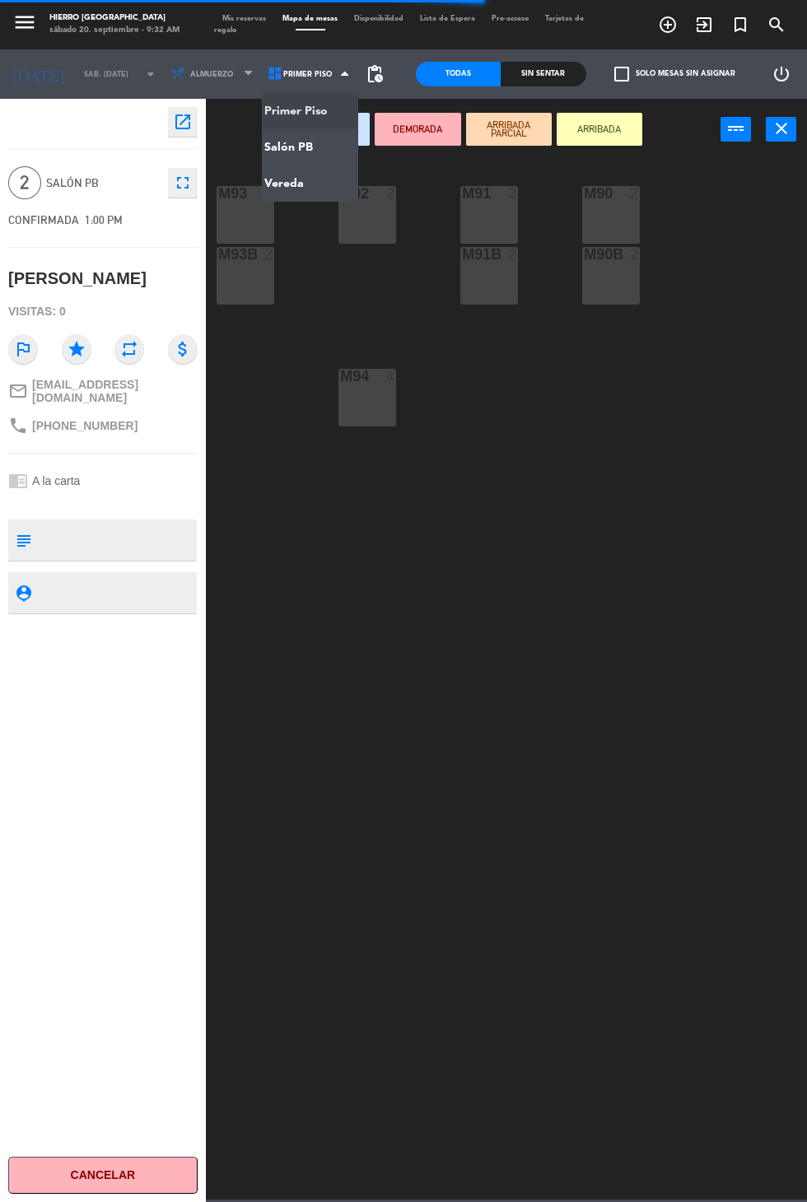
click at [308, 140] on ng-component "menu Hierro Palermo sábado 20. septiembre - 9:32 AM Mis reservas Mapa de mesas …" at bounding box center [403, 600] width 807 height 1200
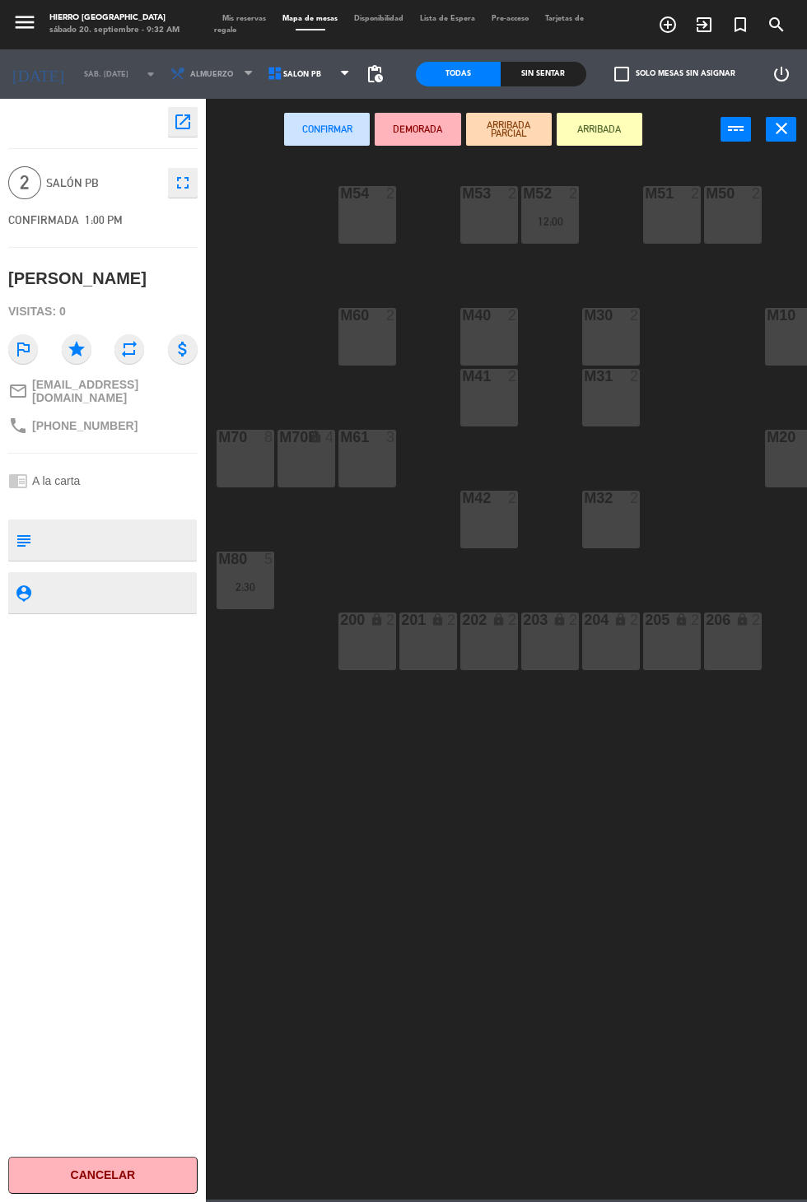
click at [487, 542] on div "M42 2" at bounding box center [489, 520] width 58 height 58
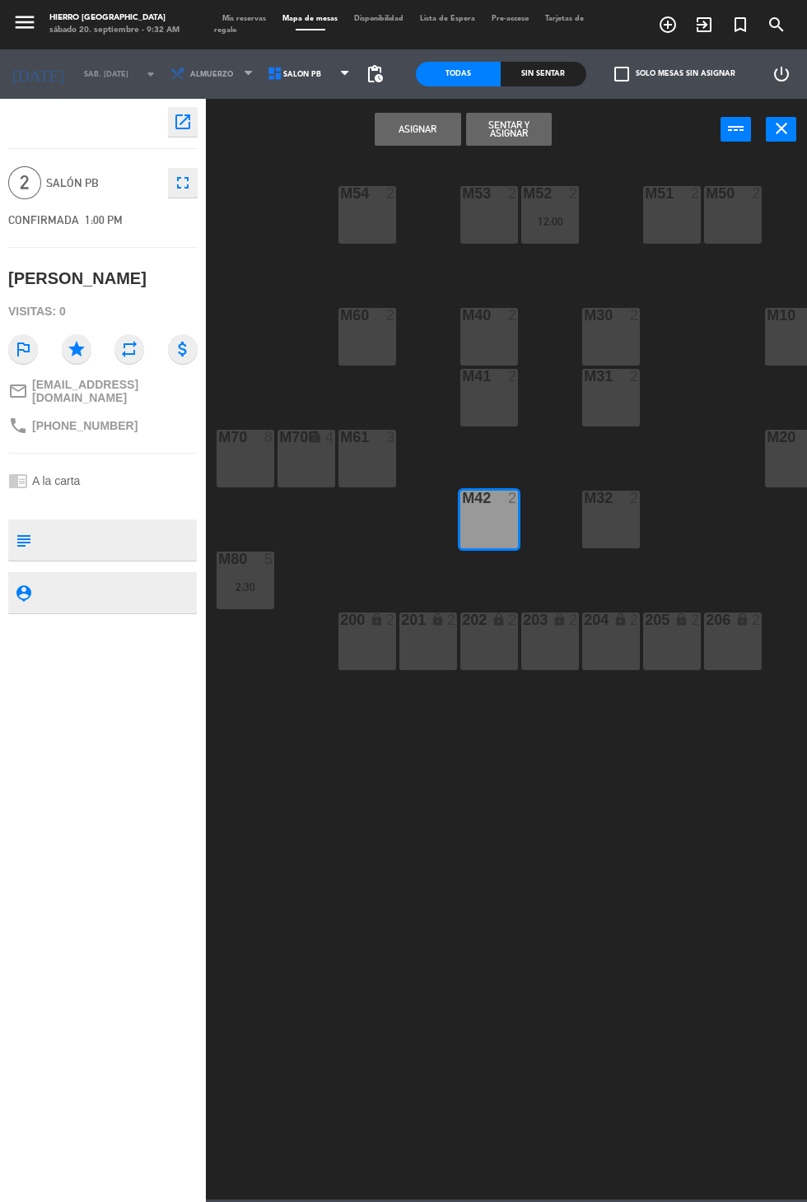
click at [416, 133] on button "Asignar" at bounding box center [418, 129] width 86 height 33
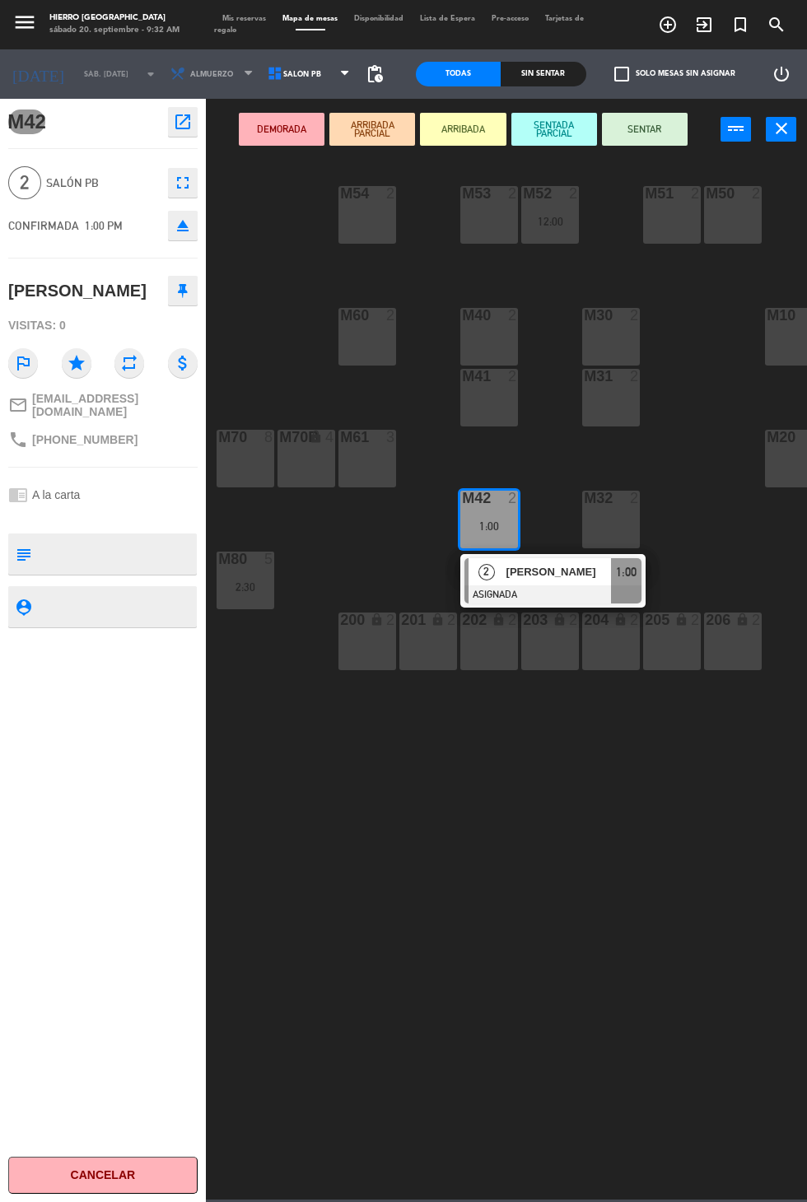
click at [250, 16] on span "Mis reservas" at bounding box center [244, 18] width 60 height 7
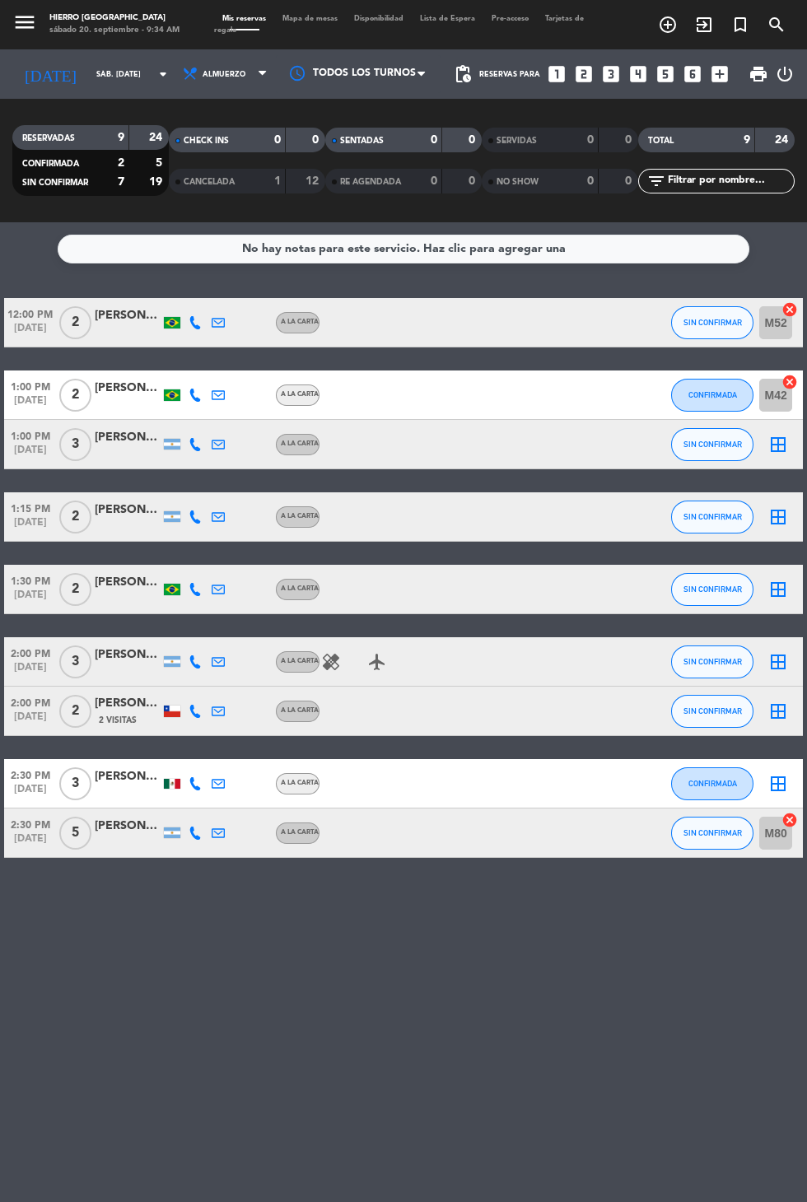
click at [330, 665] on icon "healing" at bounding box center [331, 662] width 20 height 20
click at [778, 447] on icon "border_all" at bounding box center [778, 445] width 20 height 20
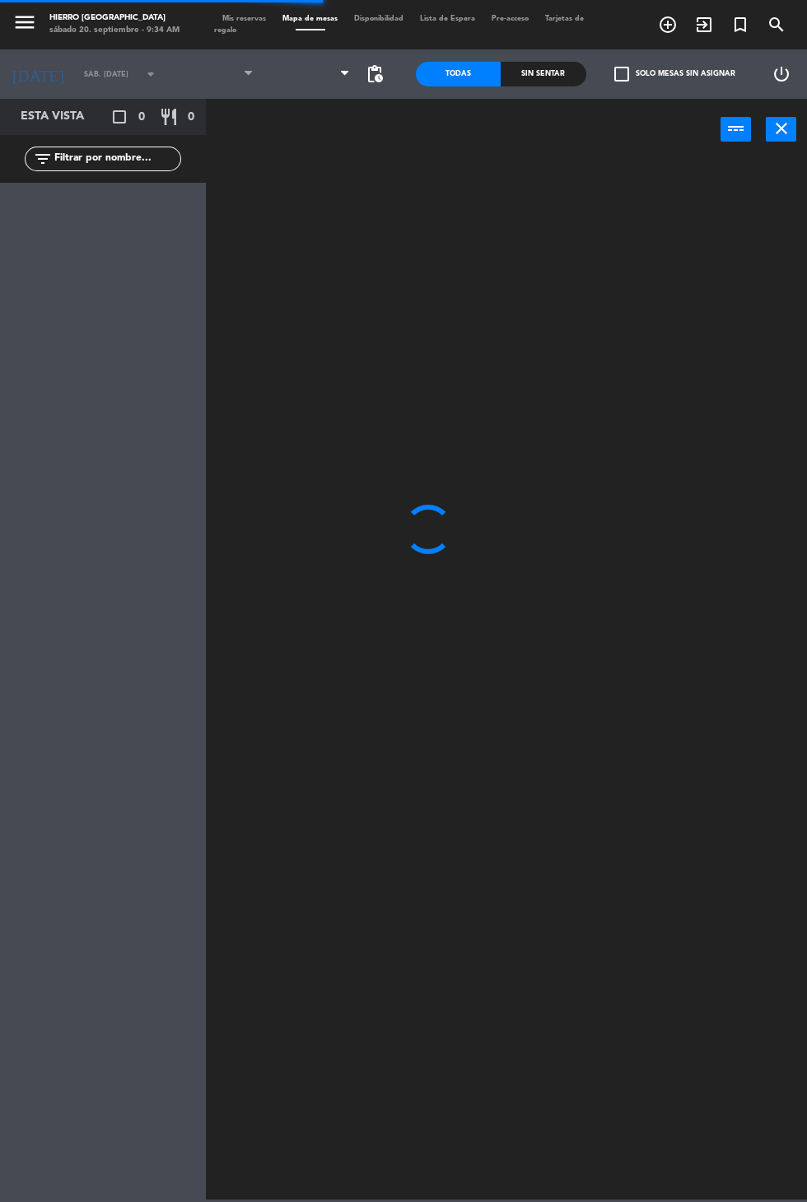
click at [313, 77] on span at bounding box center [310, 74] width 97 height 36
click at [312, 78] on span at bounding box center [310, 74] width 97 height 36
click at [310, 84] on span at bounding box center [310, 74] width 97 height 36
click at [303, 86] on span at bounding box center [310, 74] width 97 height 36
click at [317, 70] on span at bounding box center [310, 74] width 97 height 36
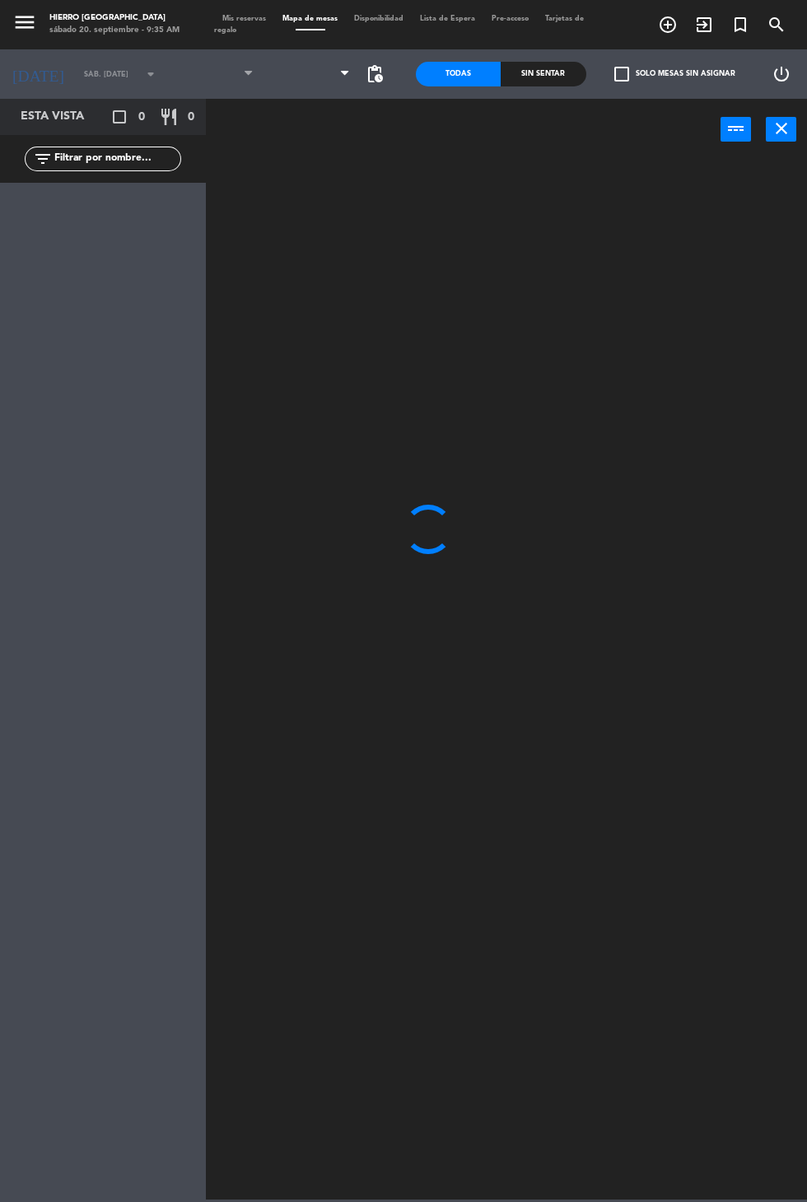
click at [245, 18] on span "Mis reservas" at bounding box center [244, 18] width 60 height 7
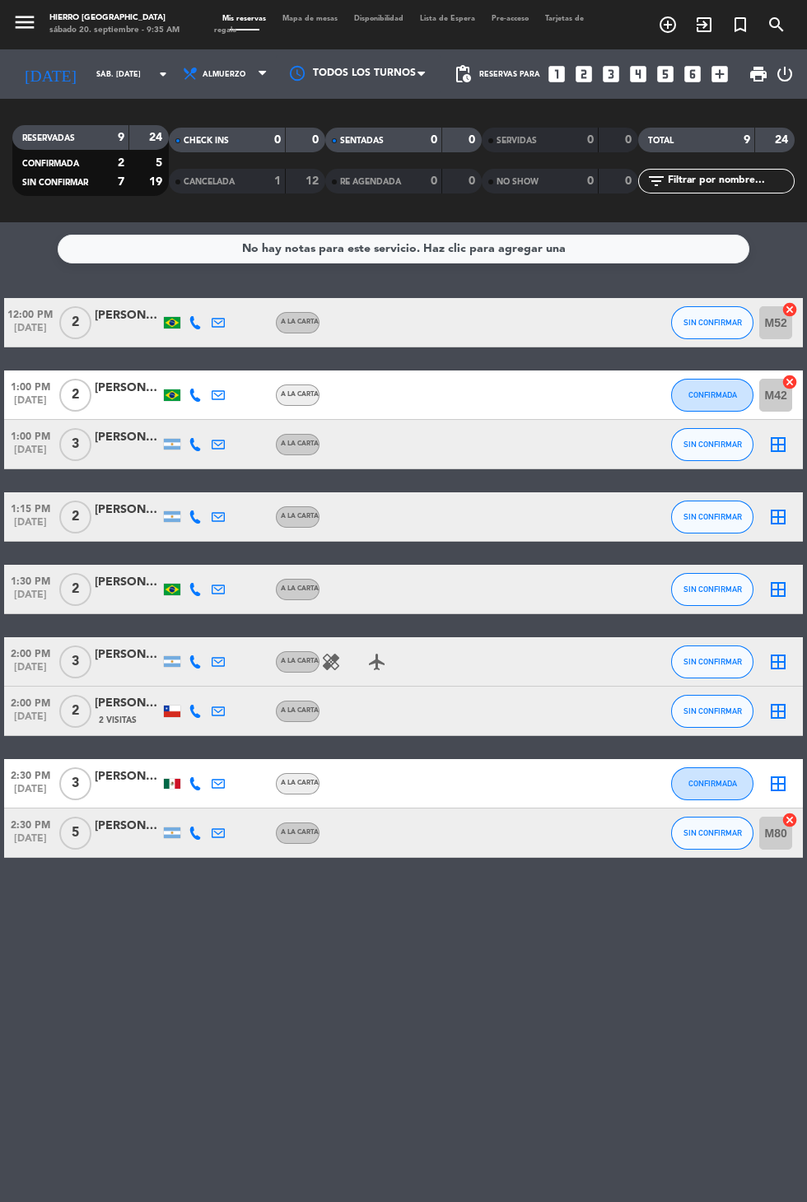
click at [786, 444] on icon "border_all" at bounding box center [778, 445] width 20 height 20
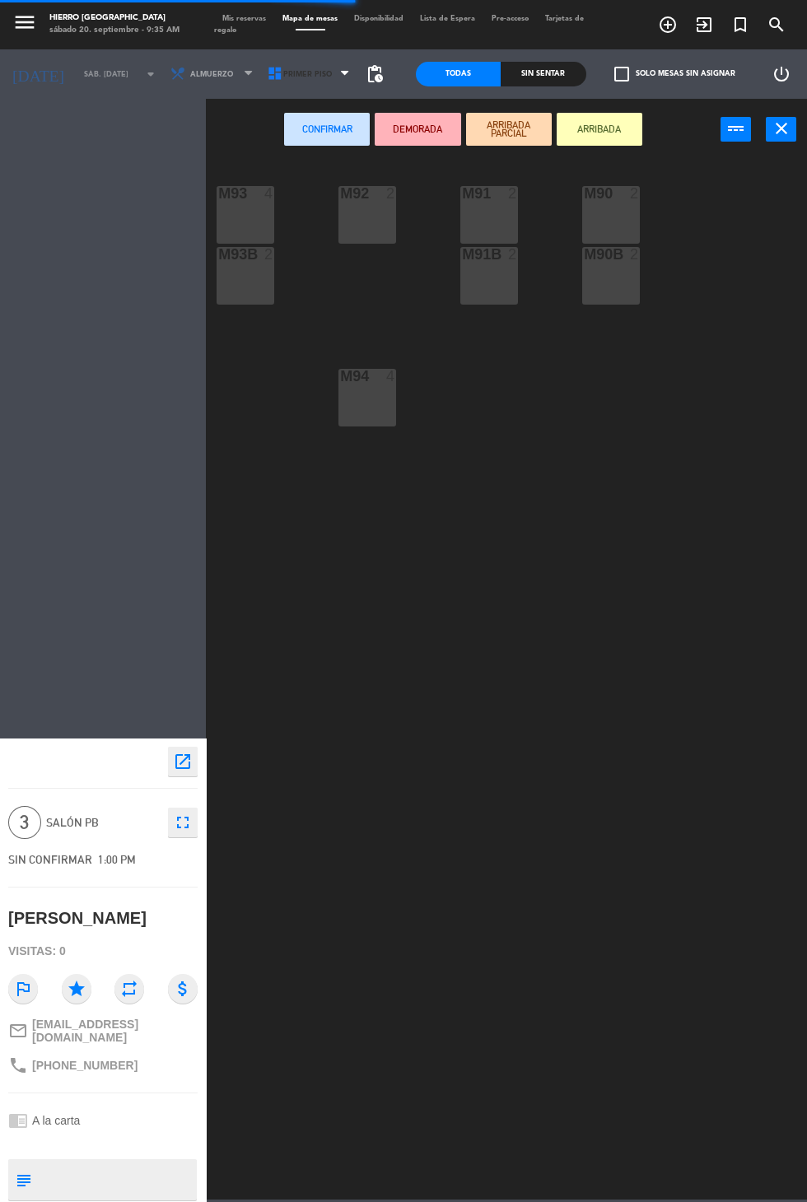
click at [303, 91] on span "Primer Piso" at bounding box center [310, 74] width 97 height 36
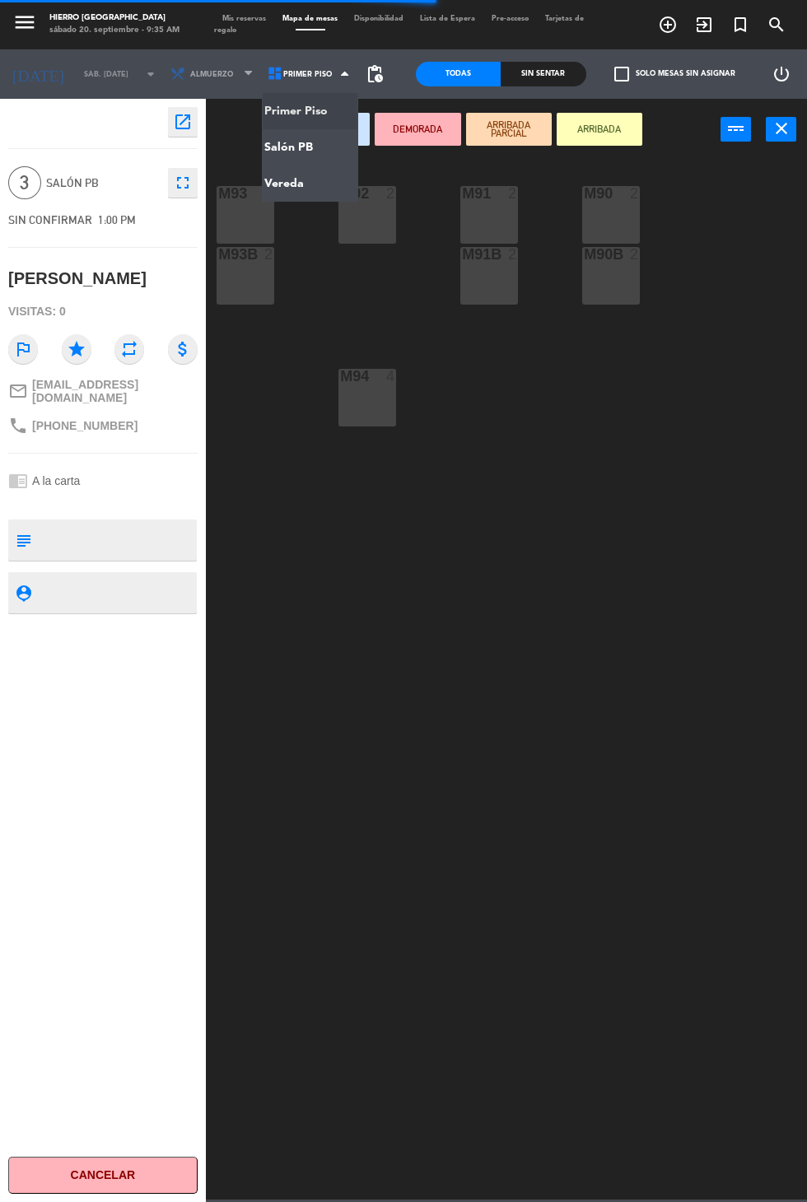
click at [317, 145] on ng-component "menu Hierro Palermo sábado 20. septiembre - 9:35 AM Mis reservas Mapa de mesas …" at bounding box center [403, 600] width 807 height 1200
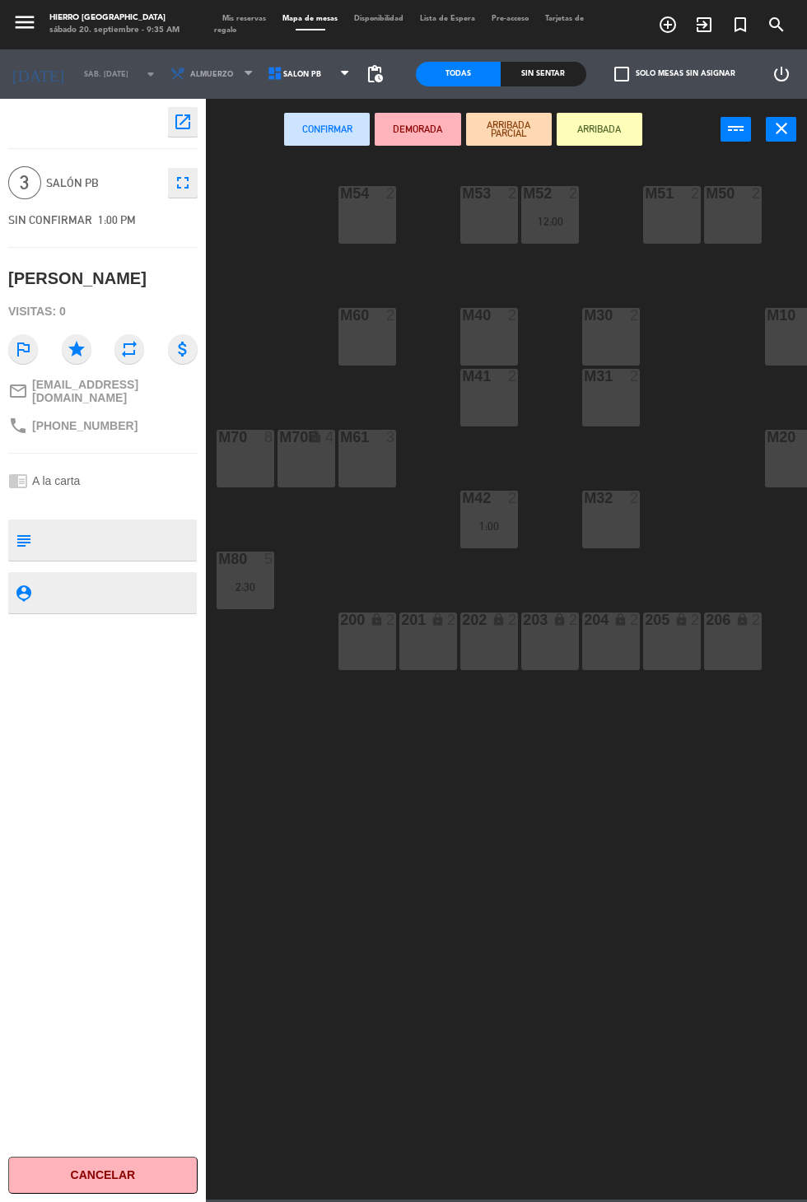
click at [613, 317] on div at bounding box center [611, 315] width 27 height 15
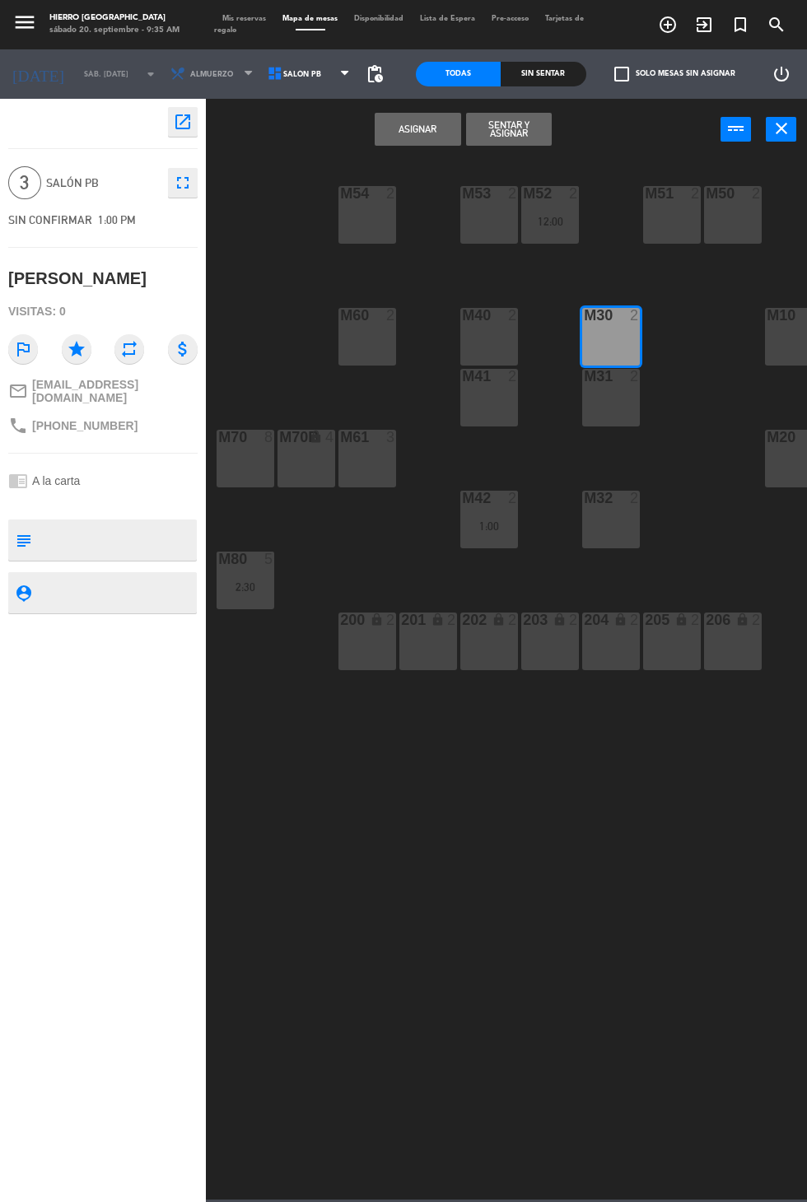
click at [605, 419] on div "m31 2" at bounding box center [611, 398] width 58 height 58
click at [430, 127] on button "Asignar" at bounding box center [418, 129] width 86 height 33
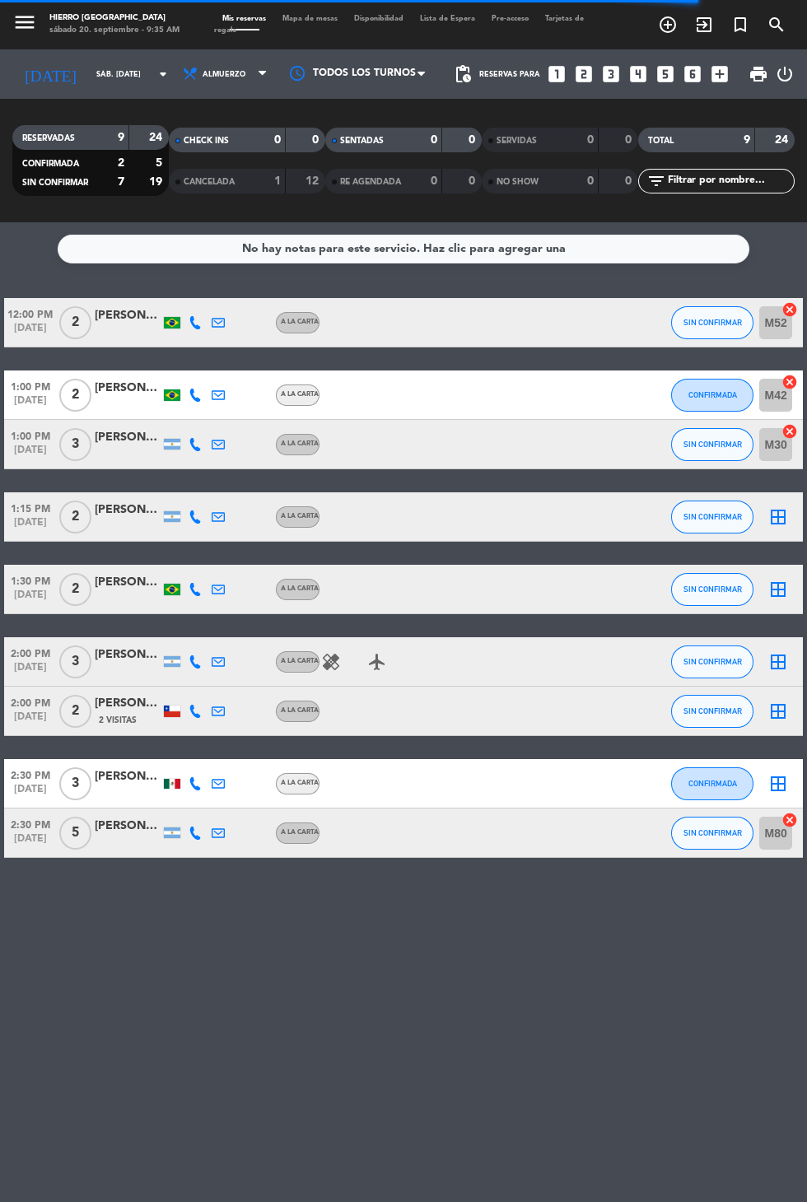
click at [774, 521] on icon "border_all" at bounding box center [778, 517] width 20 height 20
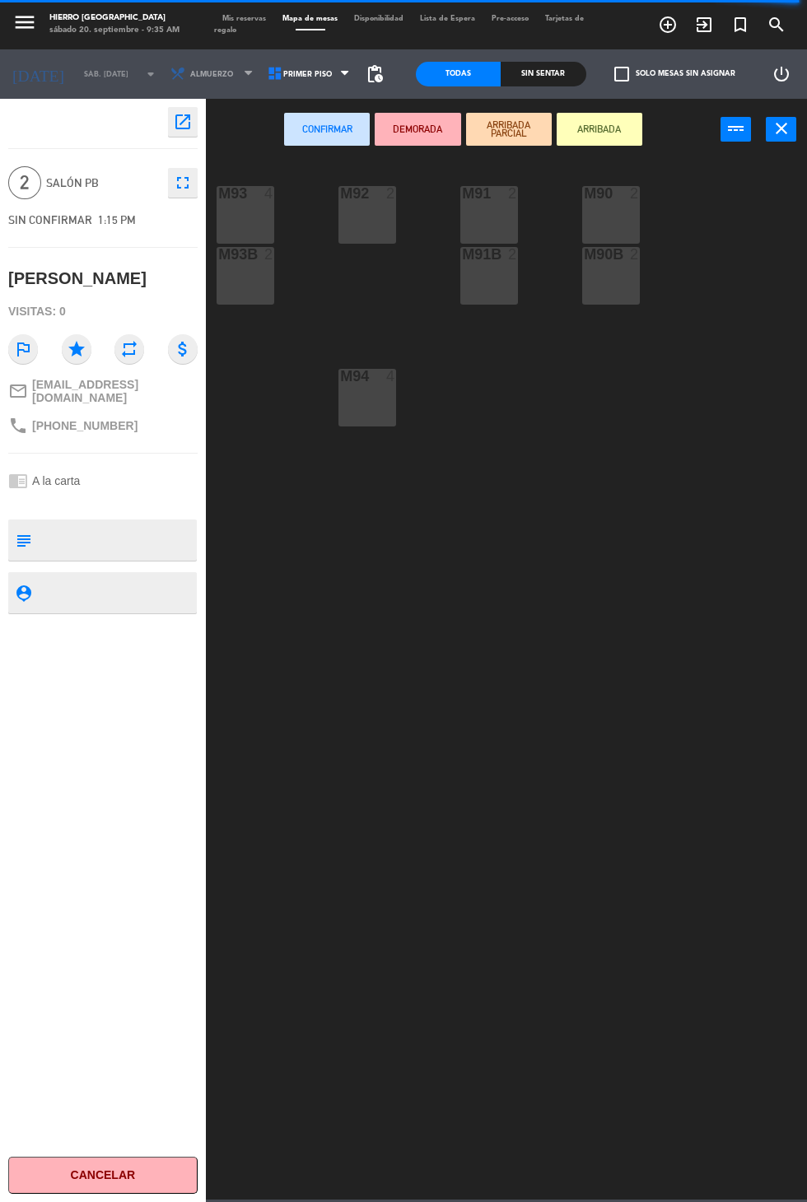
click at [381, 234] on div "M92 2" at bounding box center [368, 215] width 58 height 58
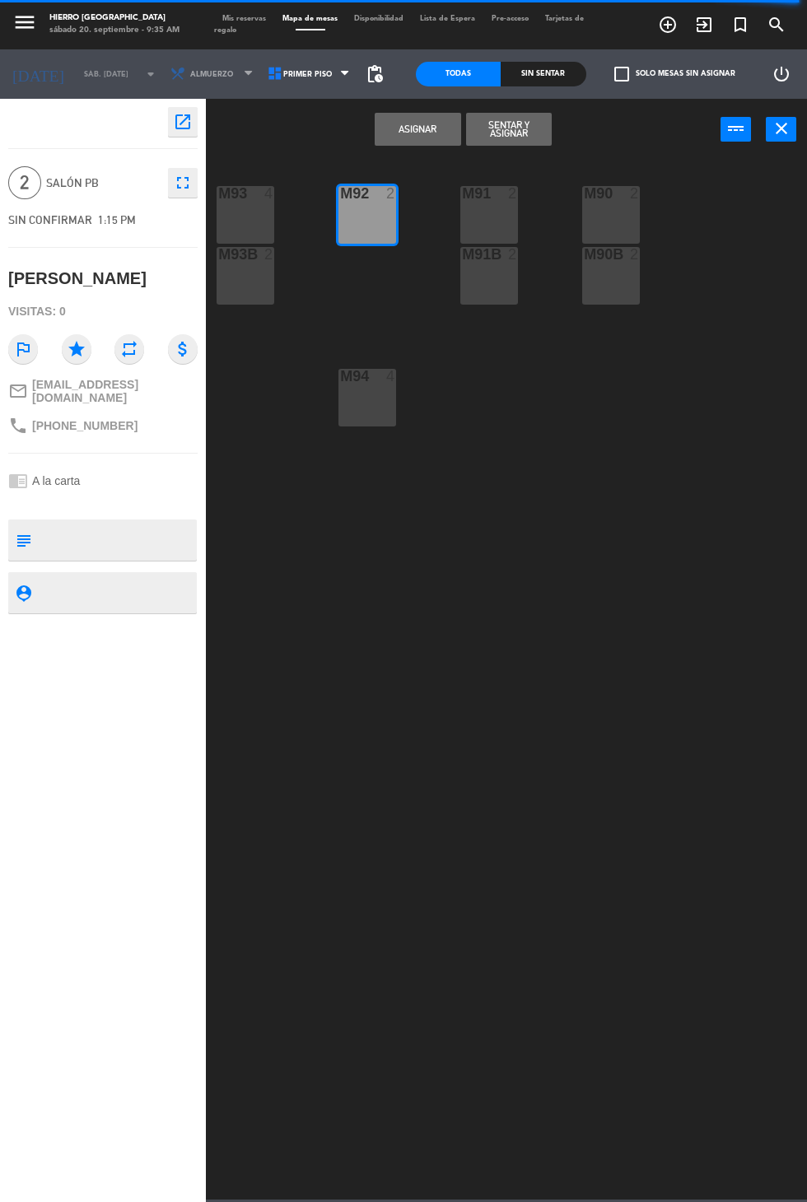
click at [408, 141] on button "Asignar" at bounding box center [418, 129] width 86 height 33
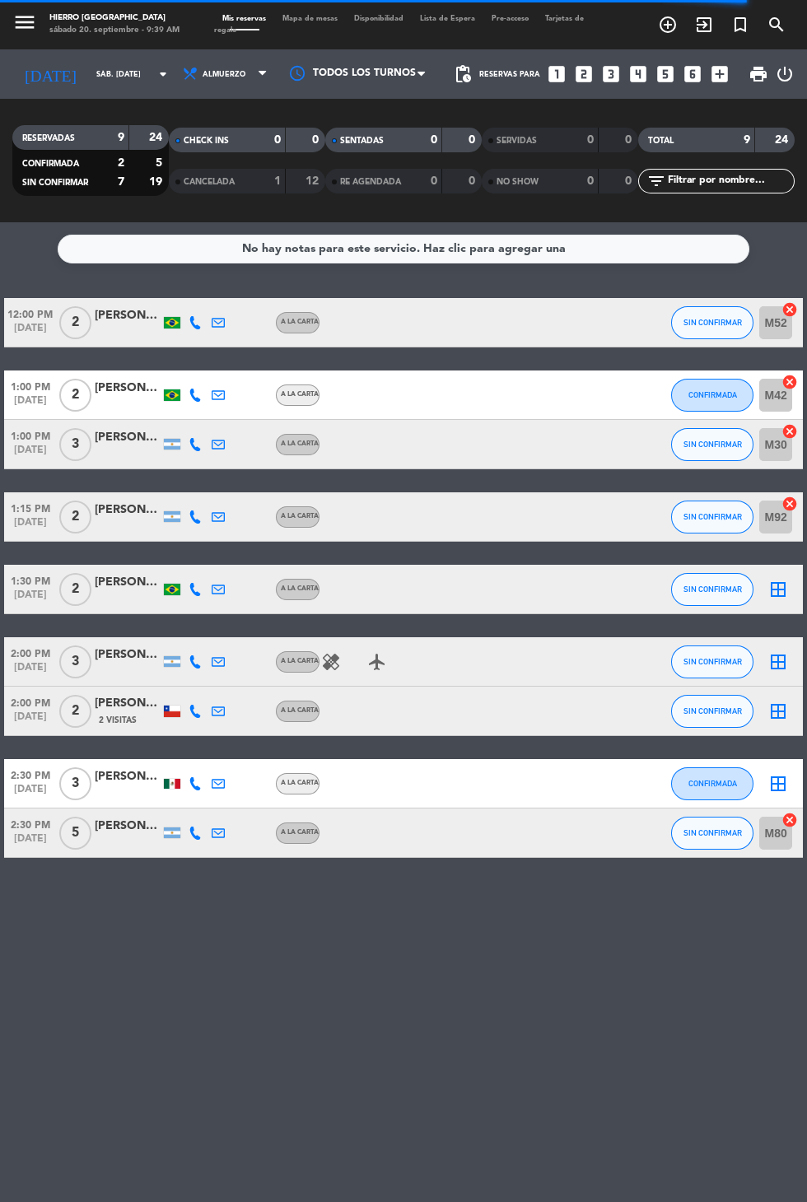
click at [782, 597] on icon "border_all" at bounding box center [778, 590] width 20 height 20
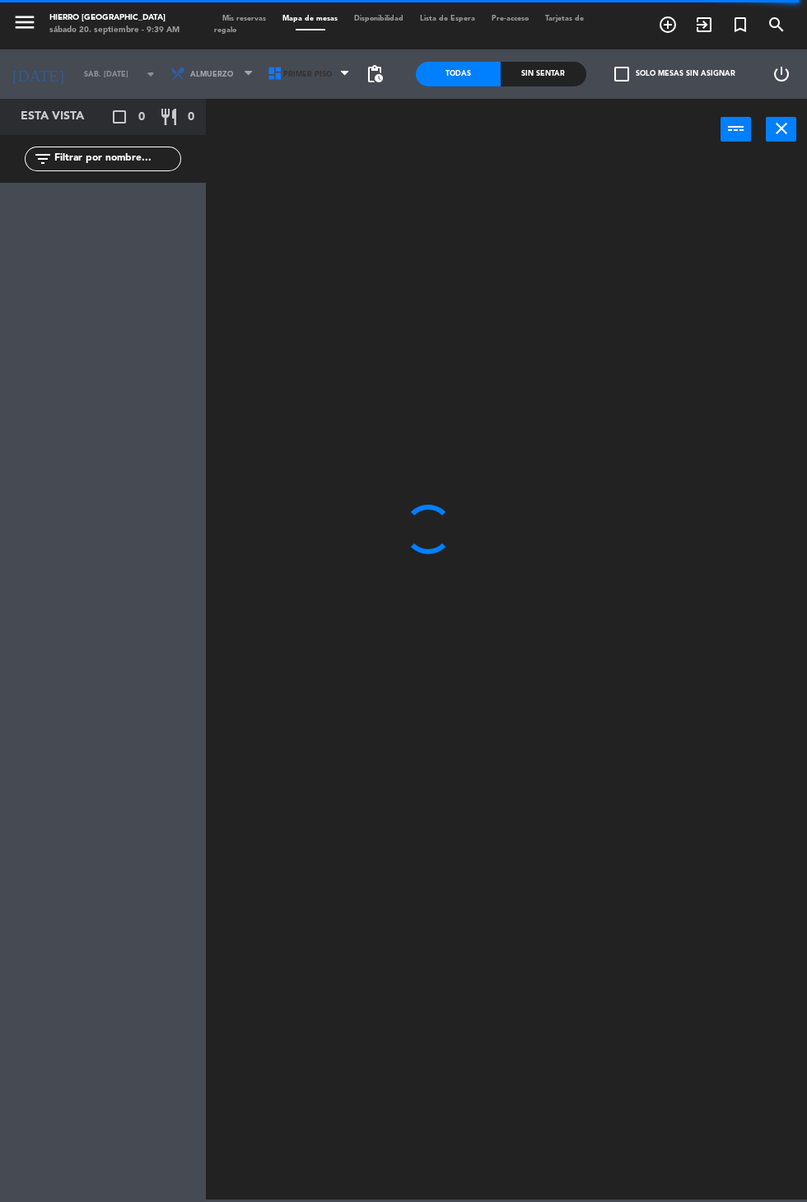
click at [269, 78] on icon at bounding box center [275, 74] width 16 height 16
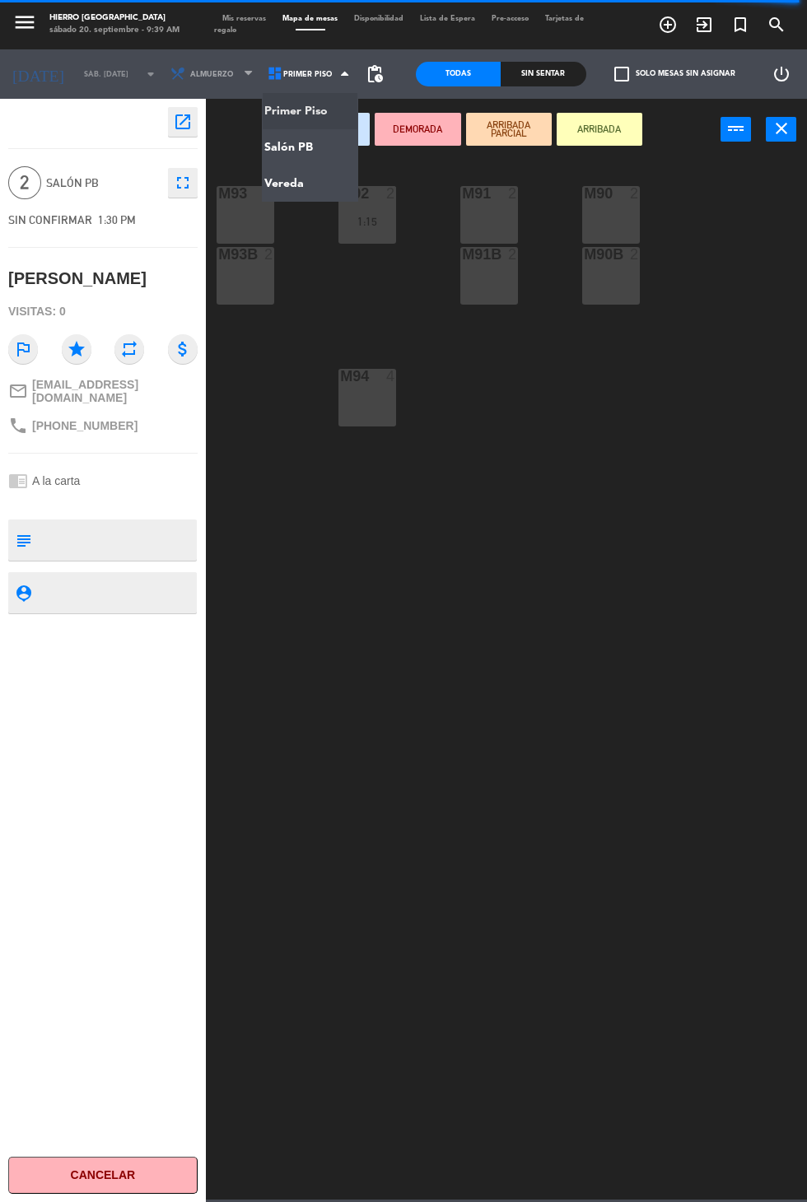
click at [274, 142] on ng-component "menu Hierro Palermo sábado 20. septiembre - 9:39 AM Mis reservas Mapa de mesas …" at bounding box center [403, 600] width 807 height 1200
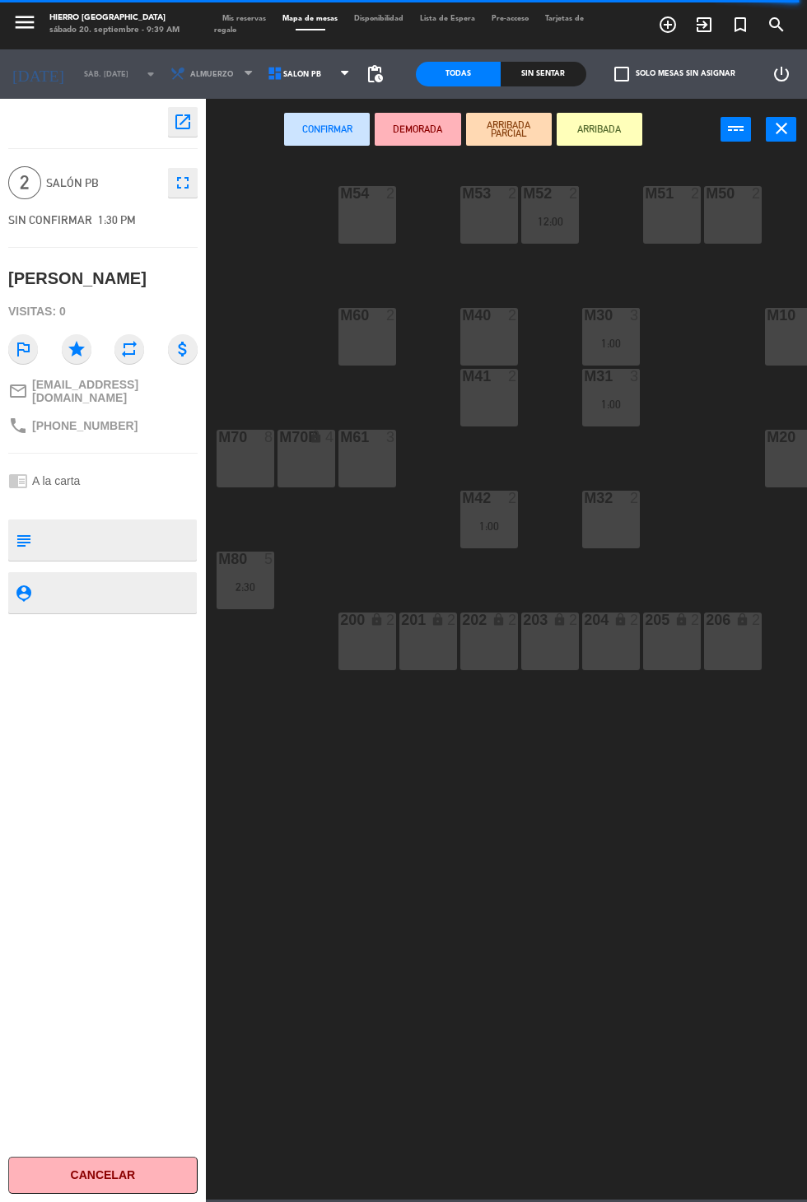
click at [382, 225] on div "M54 2" at bounding box center [368, 215] width 58 height 58
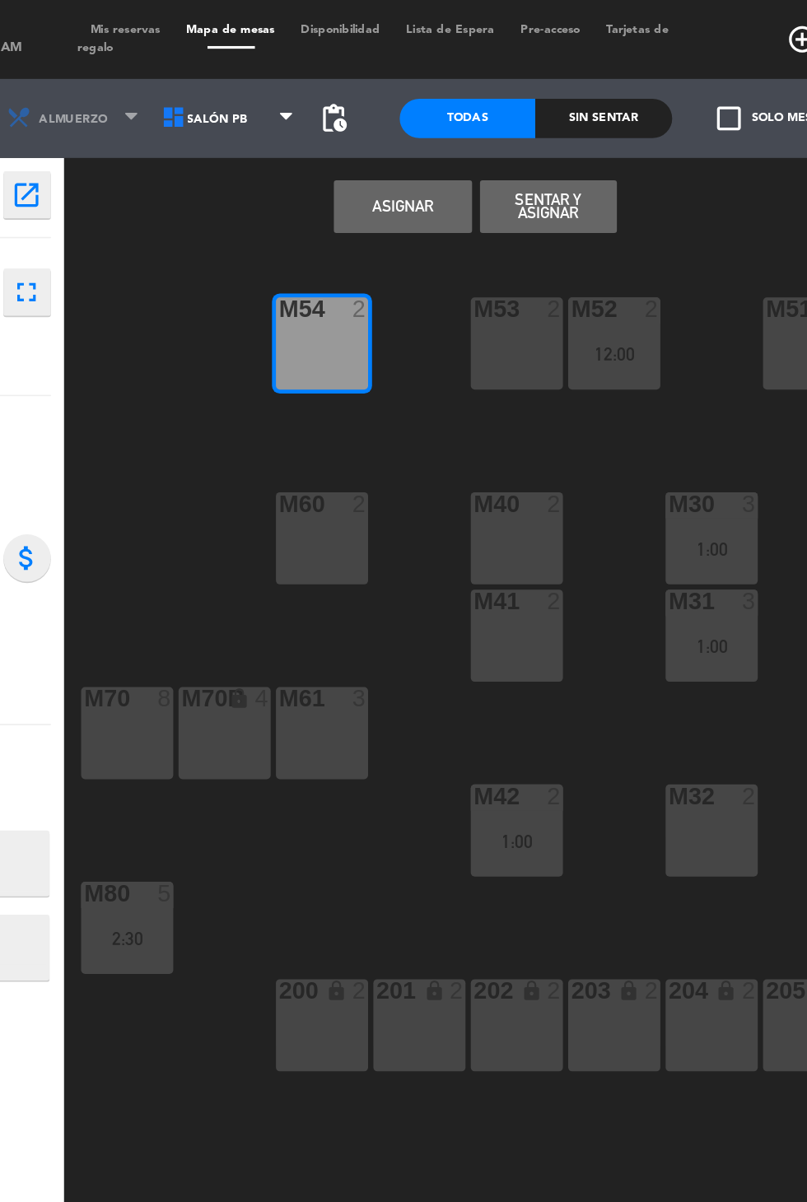
click at [406, 126] on button "Asignar" at bounding box center [418, 129] width 86 height 33
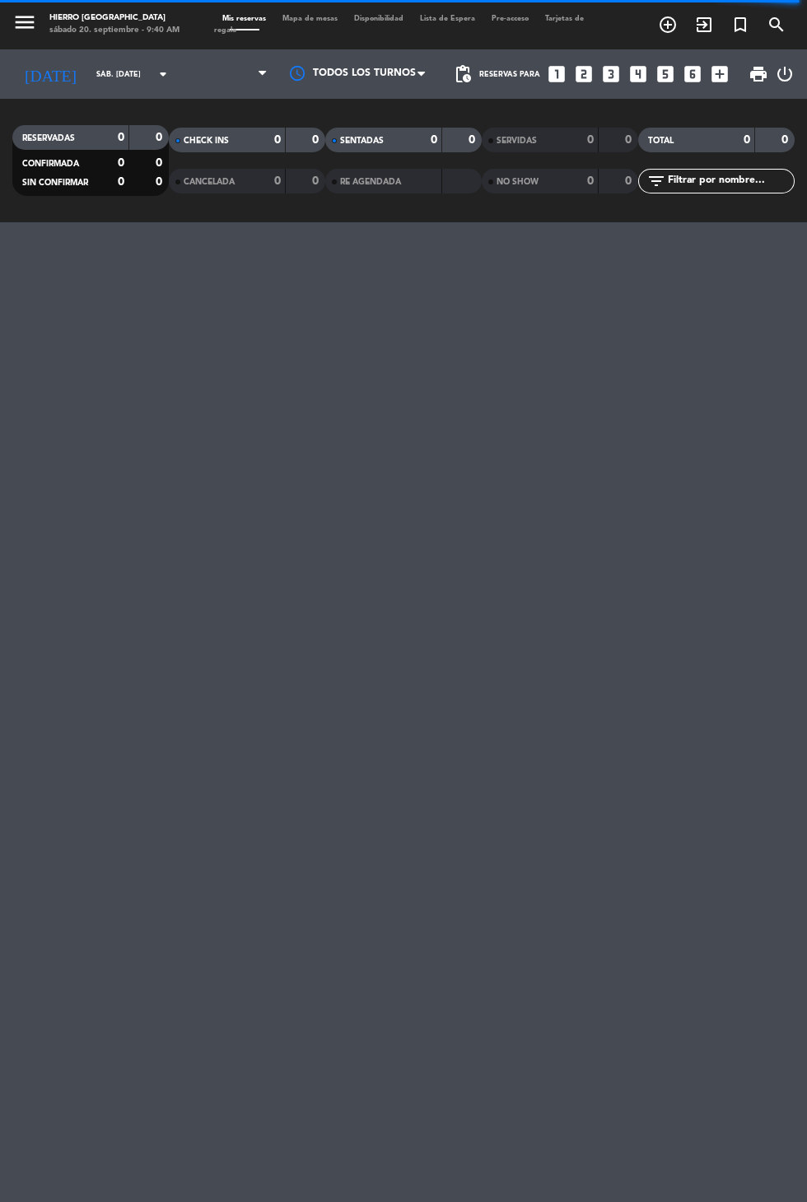
click at [3, 1042] on div "menu Hierro Palermo sábado 20. septiembre - 9:40 AM Mis reservas Mapa de mesas …" at bounding box center [403, 601] width 807 height 1202
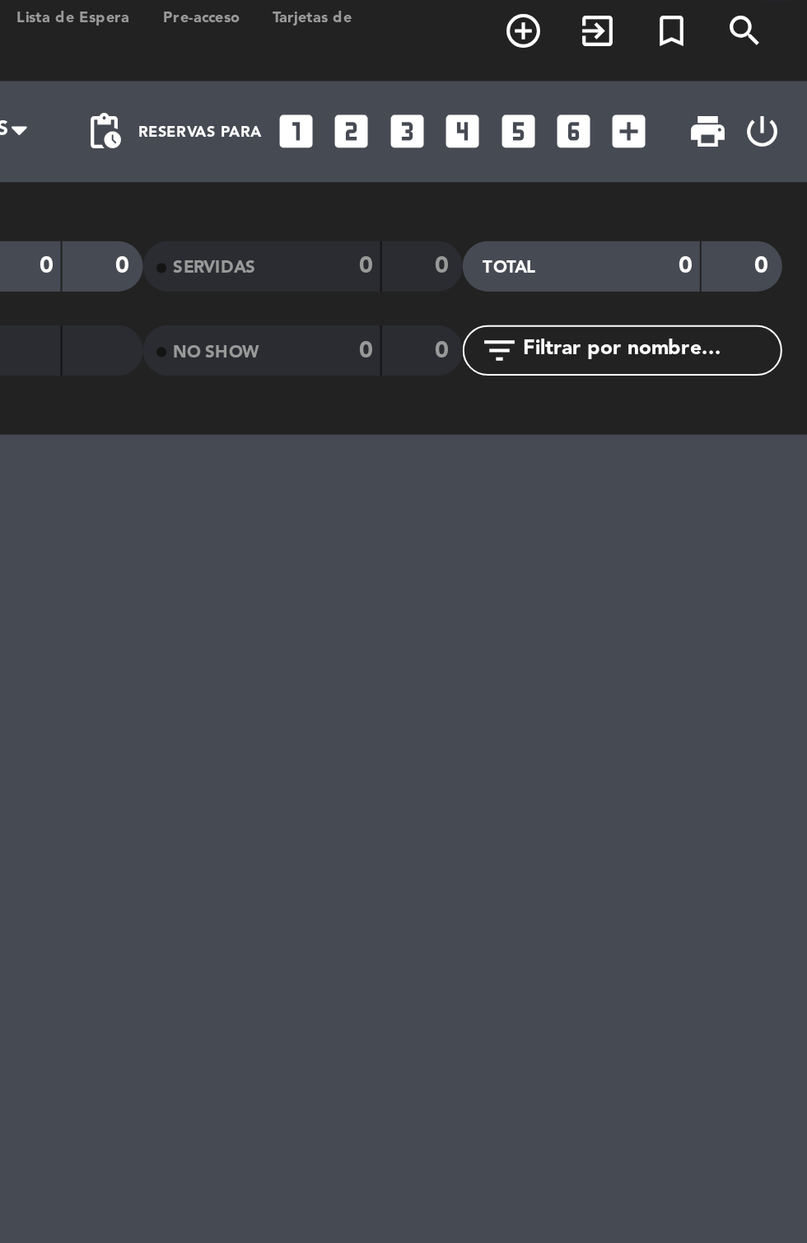
click at [455, 298] on div "menu Hierro Palermo sábado 20. septiembre - 9:41 AM Mis reservas Mapa de mesas …" at bounding box center [403, 621] width 807 height 1243
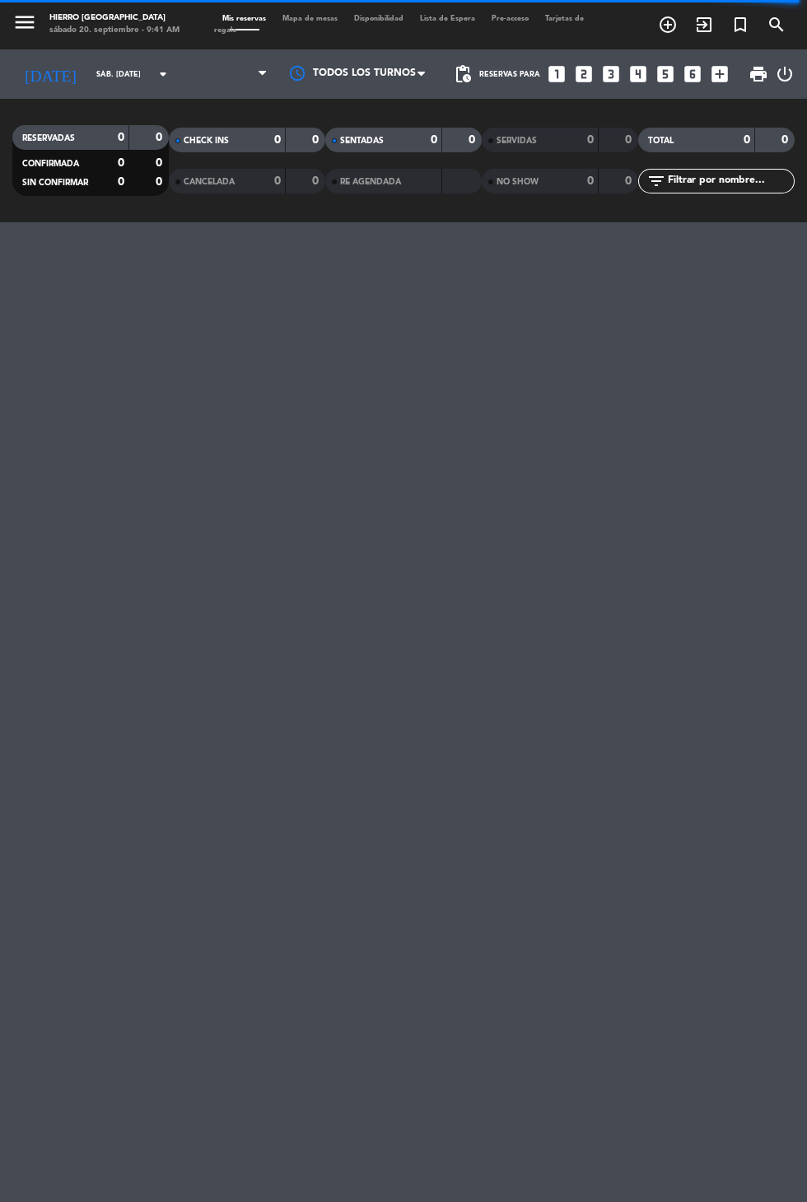
scroll to position [3, 0]
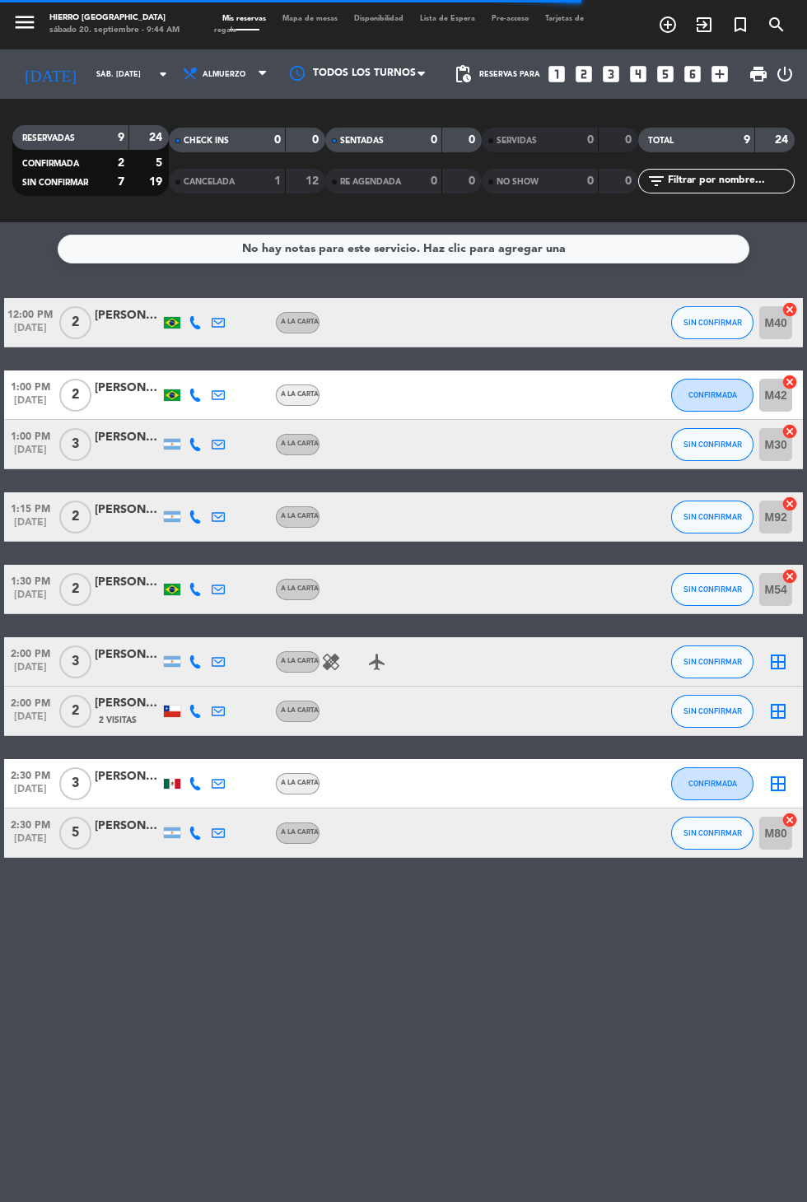
click at [766, 600] on input "M54" at bounding box center [775, 589] width 33 height 33
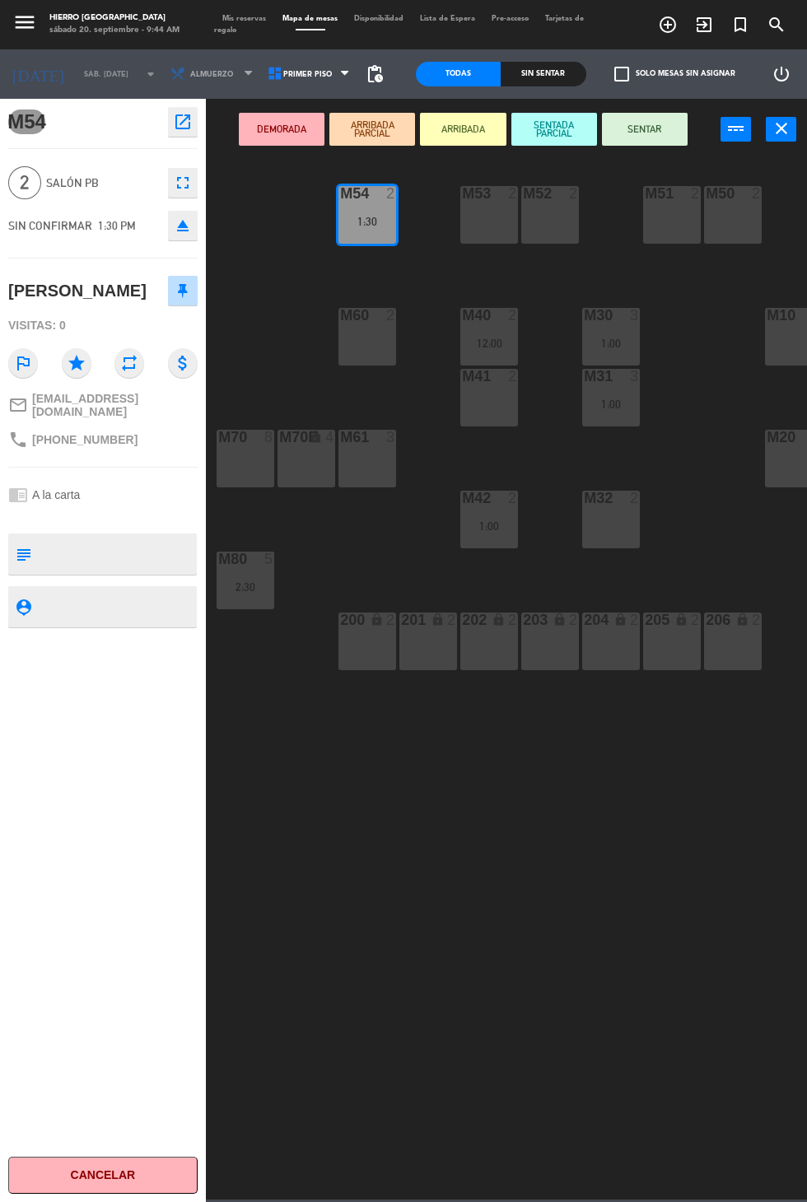
click at [767, 960] on div "M54 2 1:30 M53 2 M52 2 M51 2 M50 2 M60 2 M40 2 12:00 M30 3 1:00 M10 6 M10B lock…" at bounding box center [510, 678] width 593 height 1043
click at [249, 14] on div "Mis reservas Mapa de mesas Disponibilidad Lista de Espera Pre-acceso Tarjetas d…" at bounding box center [403, 25] width 379 height 24
click at [236, 18] on span "Mis reservas" at bounding box center [244, 18] width 60 height 7
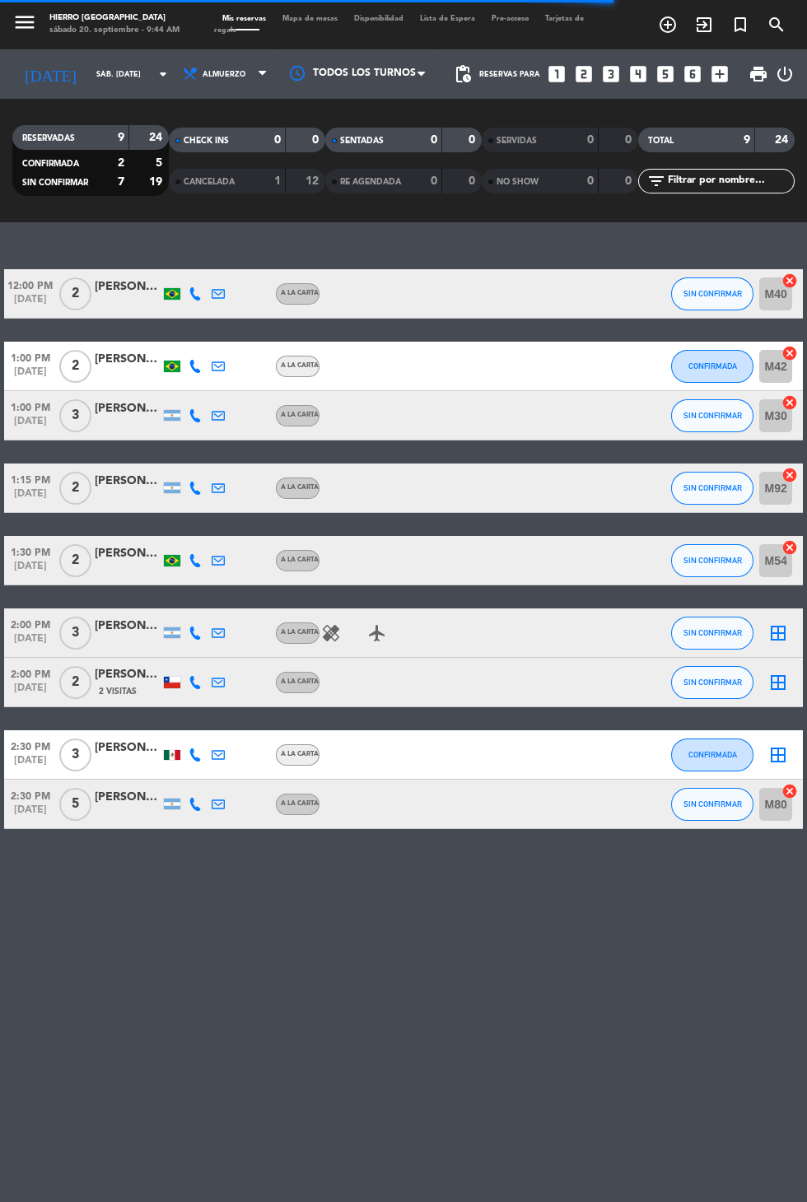
click at [338, 633] on icon "healing" at bounding box center [331, 633] width 20 height 20
